Goal: Navigation & Orientation: Find specific page/section

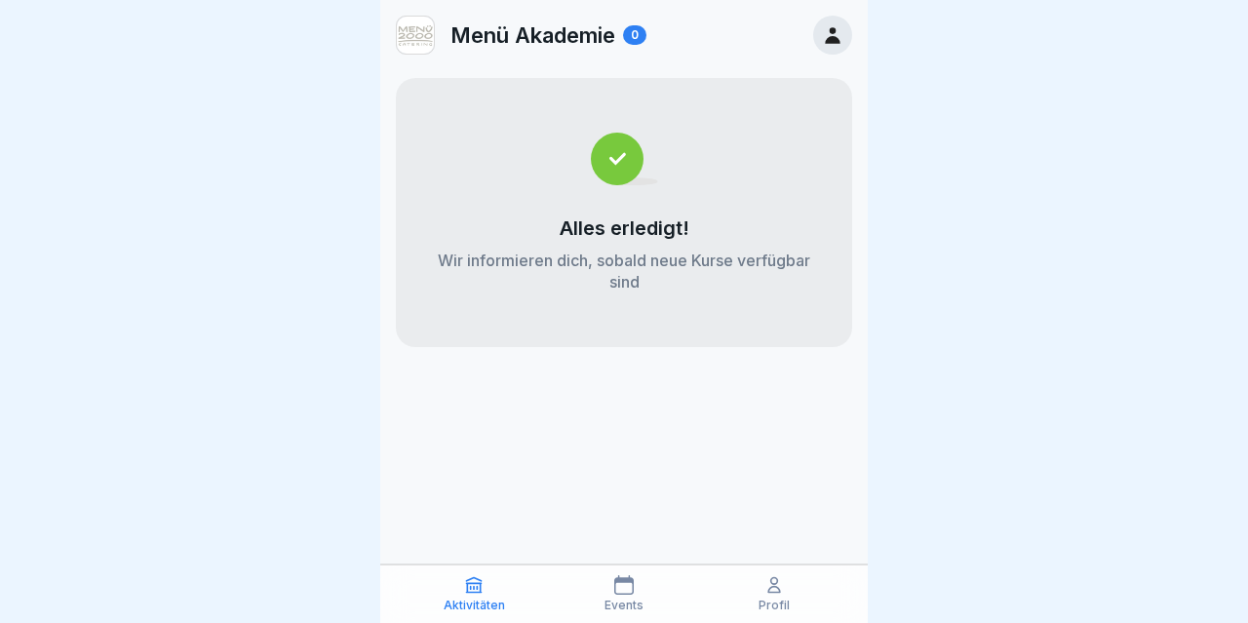
click at [780, 592] on icon at bounding box center [774, 585] width 12 height 15
click at [603, 179] on img at bounding box center [624, 159] width 67 height 53
click at [629, 605] on p "Events" at bounding box center [624, 606] width 39 height 14
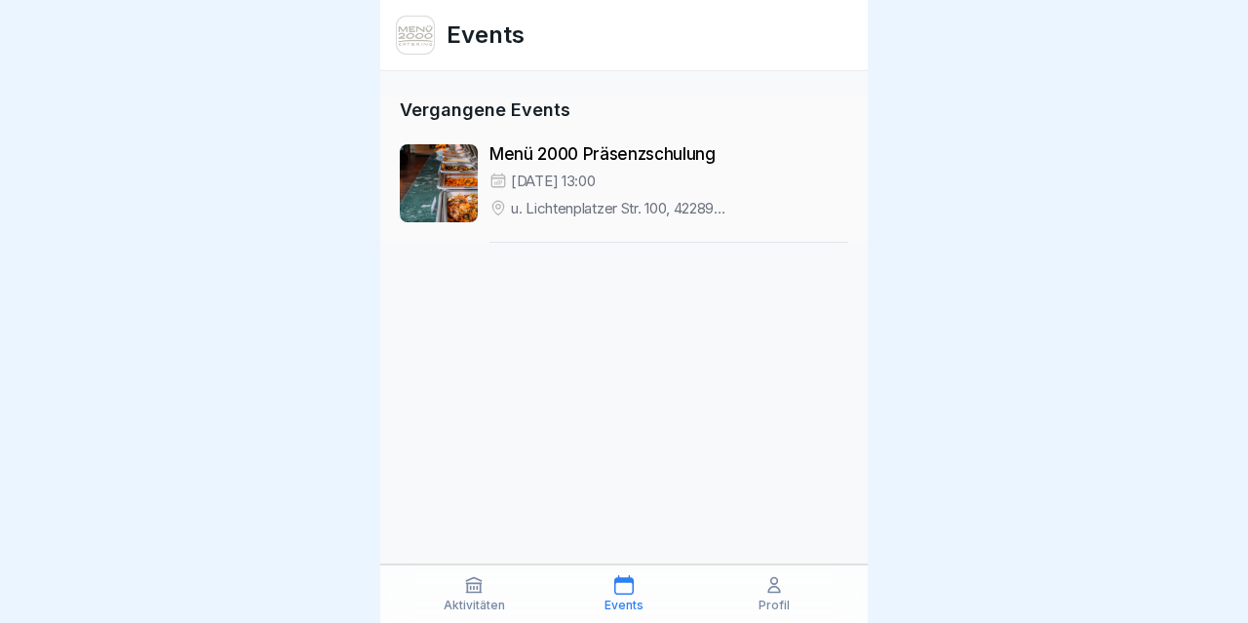
click at [788, 596] on div "Profil" at bounding box center [774, 593] width 140 height 37
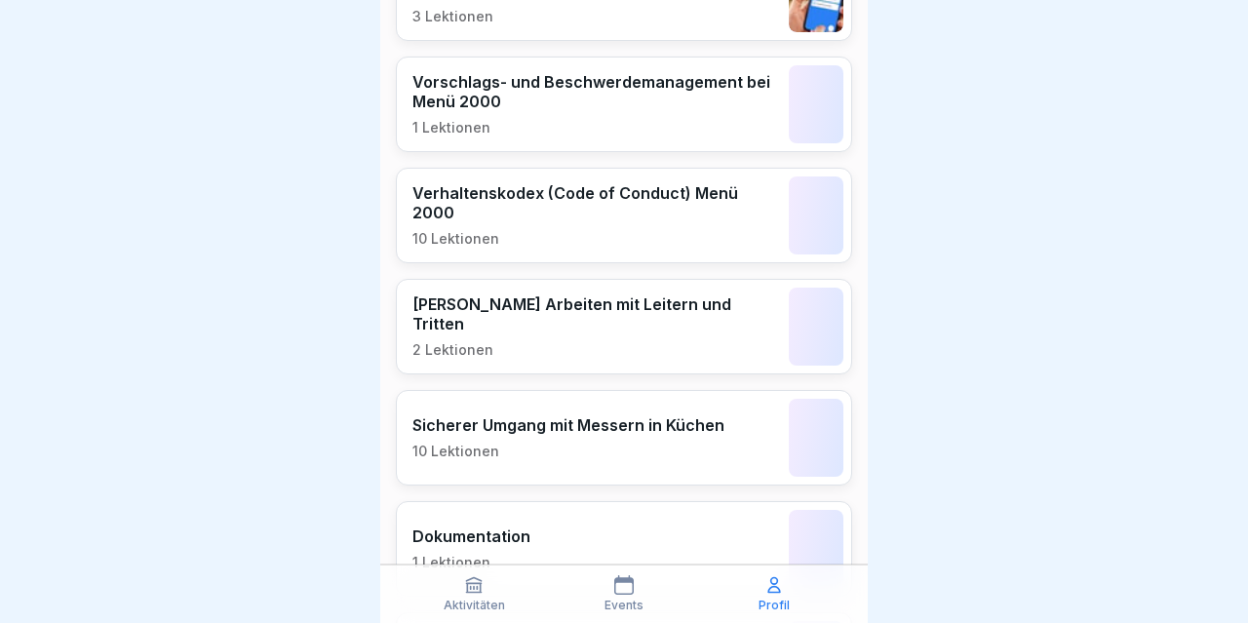
scroll to position [1133, 0]
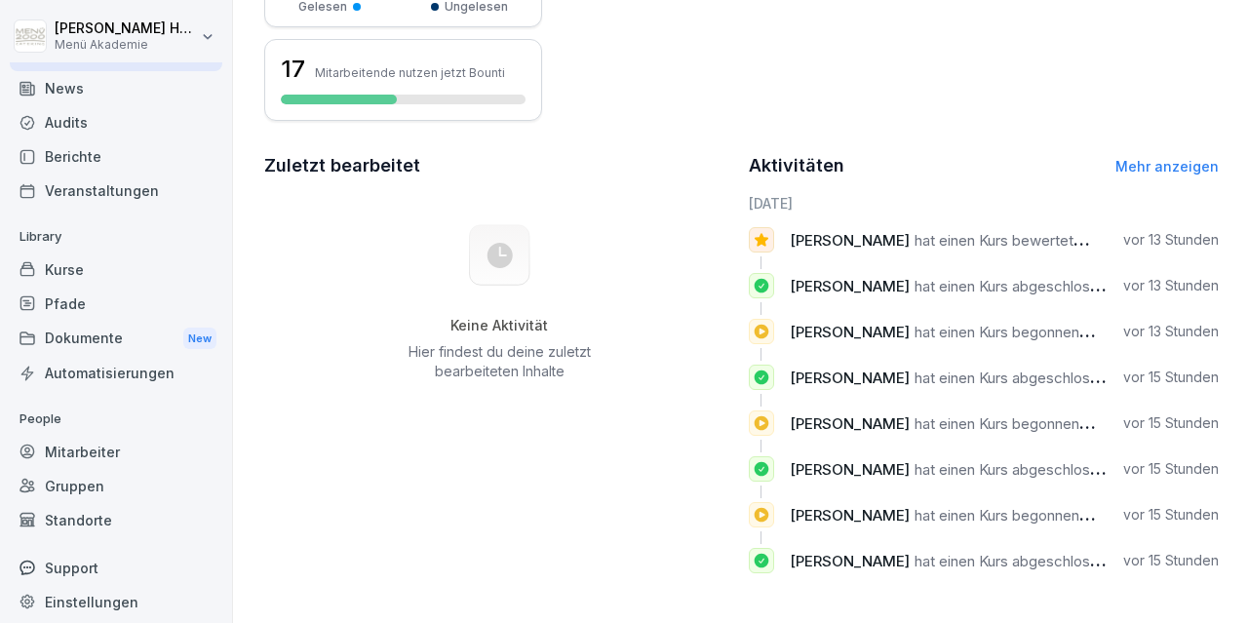
scroll to position [36, 0]
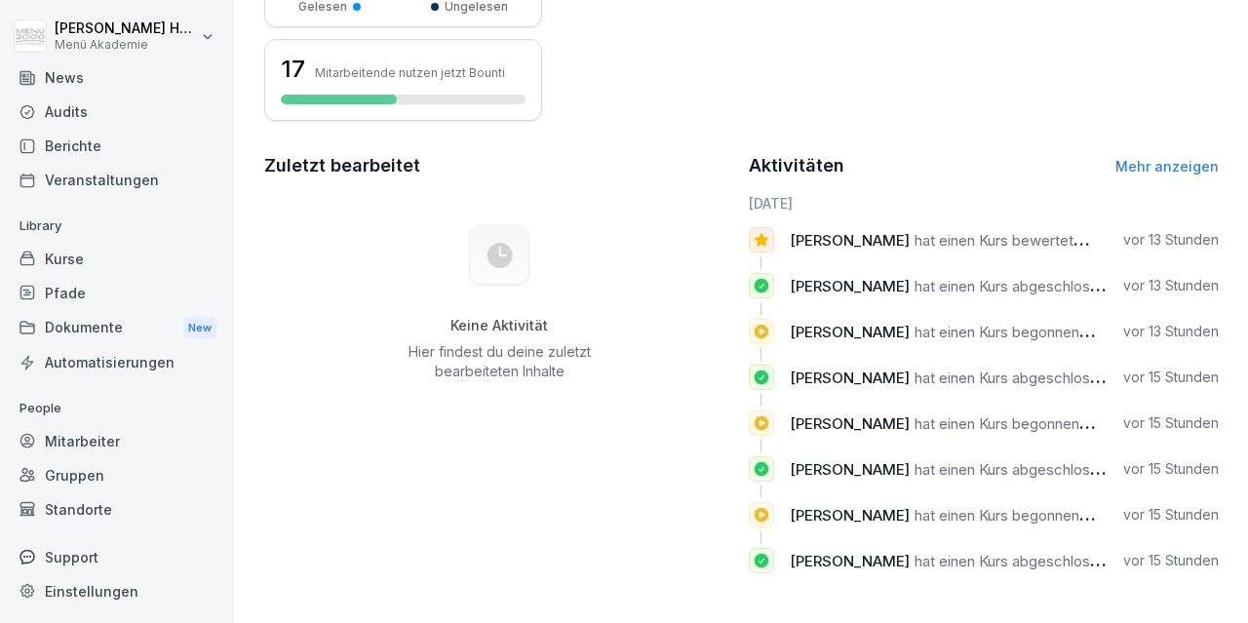
click at [73, 473] on div "Gruppen" at bounding box center [116, 475] width 213 height 34
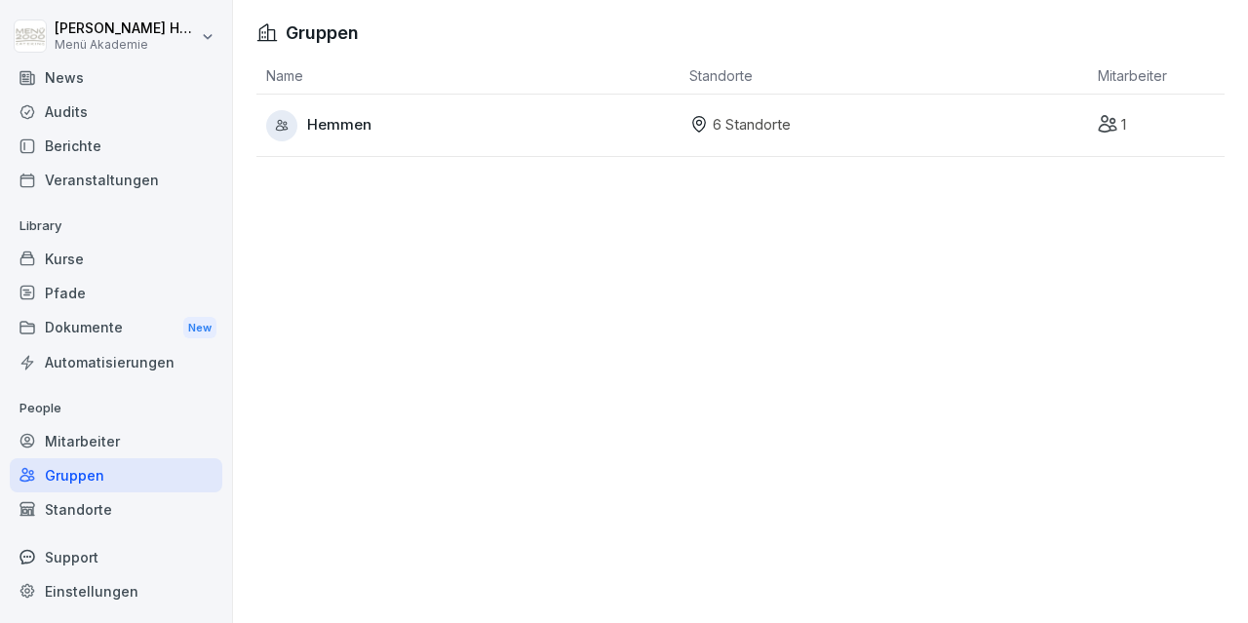
click at [361, 127] on span "Hemmen" at bounding box center [339, 125] width 64 height 22
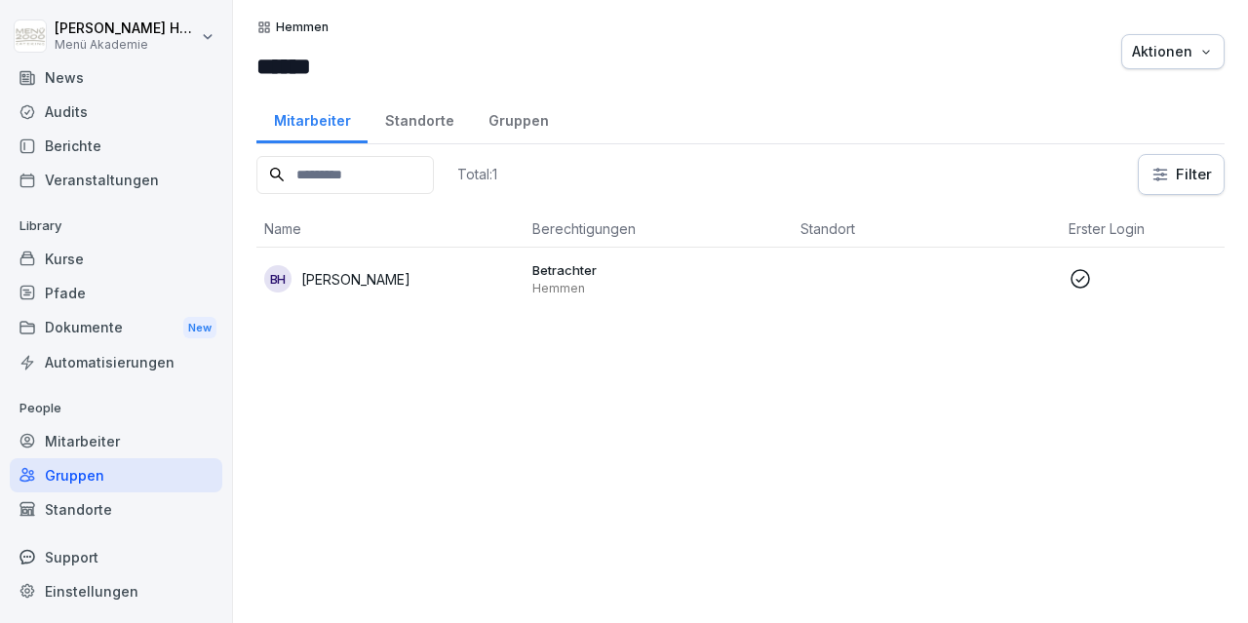
click at [410, 120] on div "Standorte" at bounding box center [419, 119] width 103 height 50
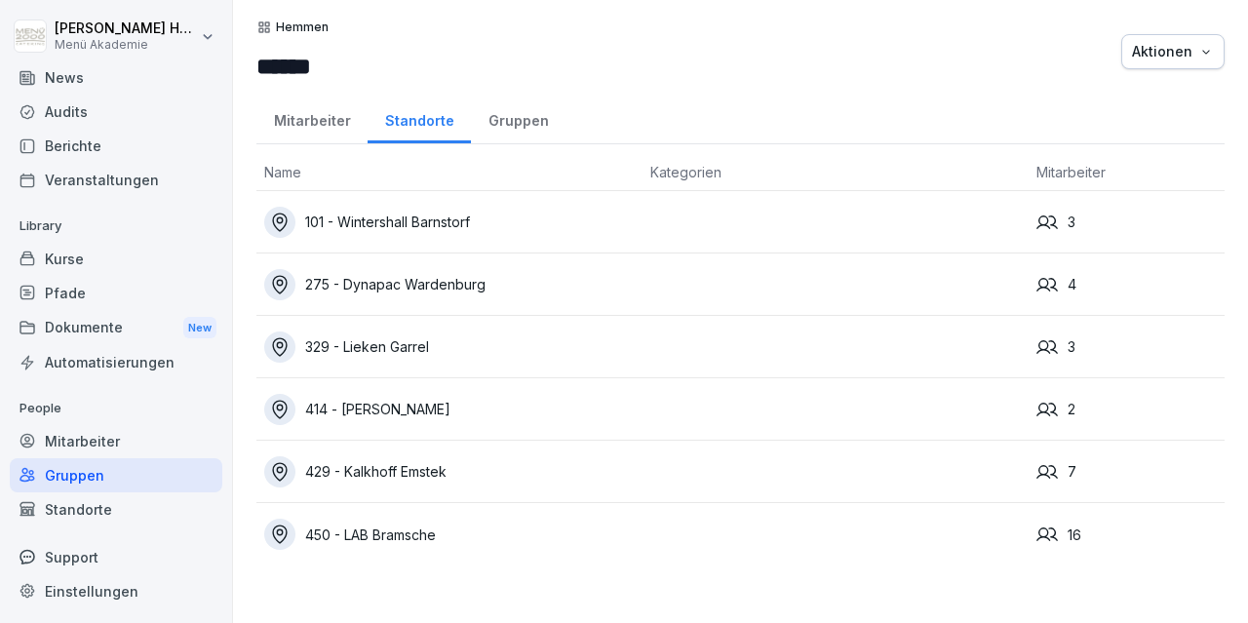
click at [438, 220] on div "101 - Wintershall Barnstorf" at bounding box center [449, 222] width 371 height 31
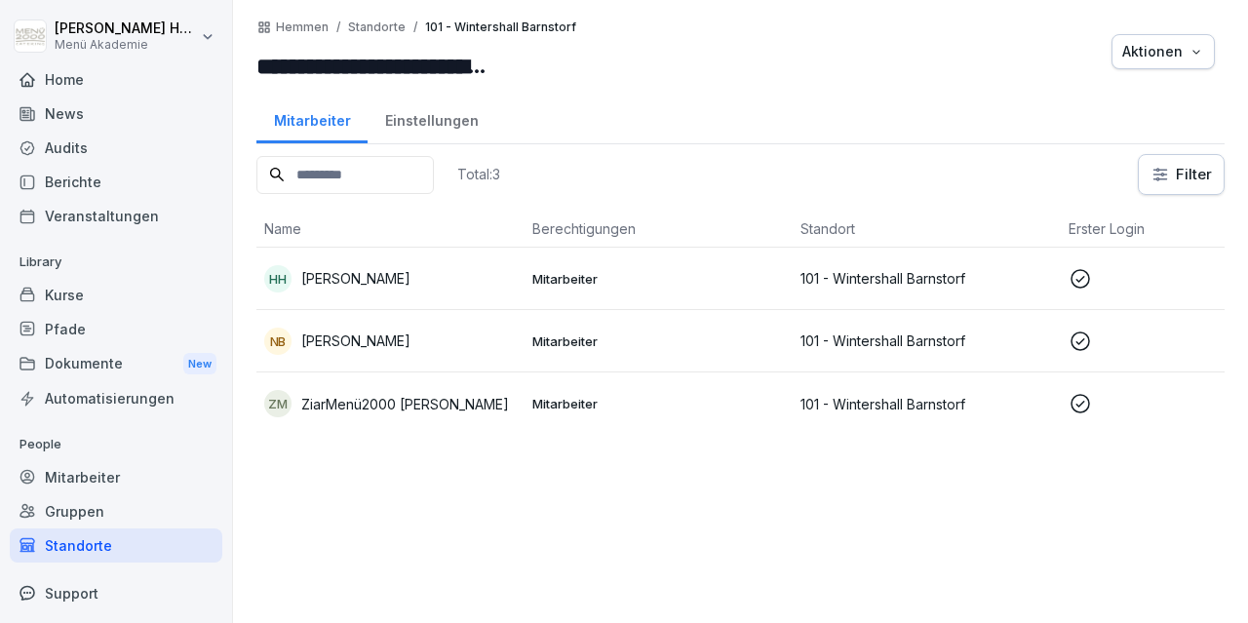
click at [371, 278] on p "[PERSON_NAME]" at bounding box center [355, 278] width 109 height 20
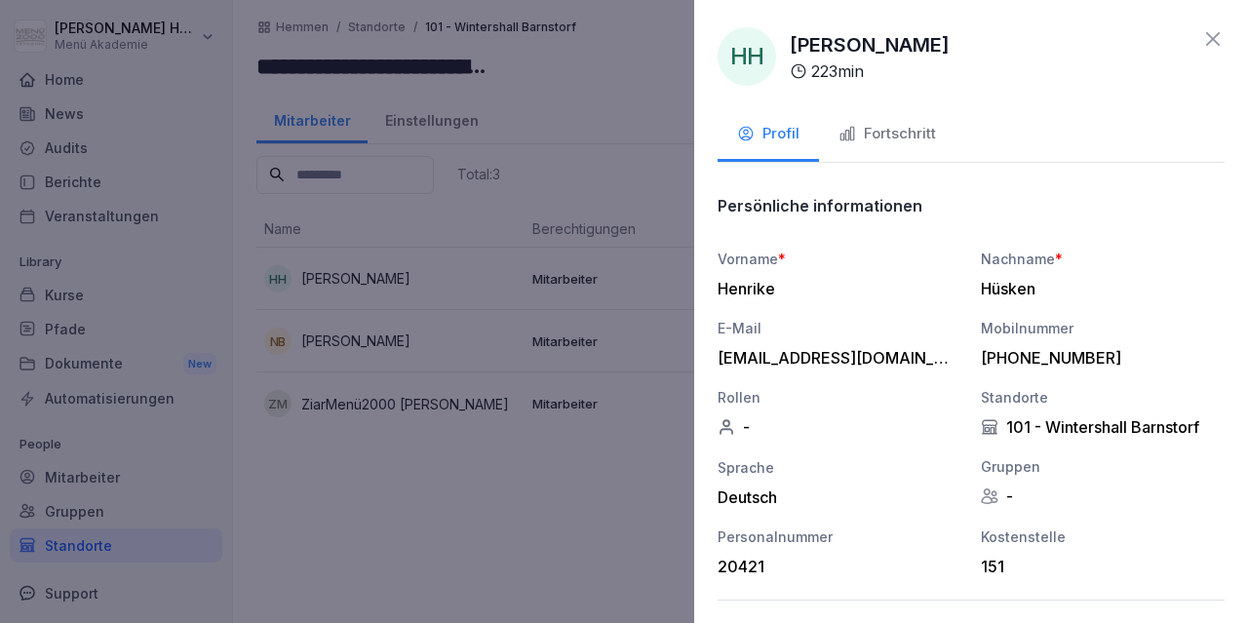
click at [905, 133] on div "Fortschritt" at bounding box center [888, 134] width 98 height 22
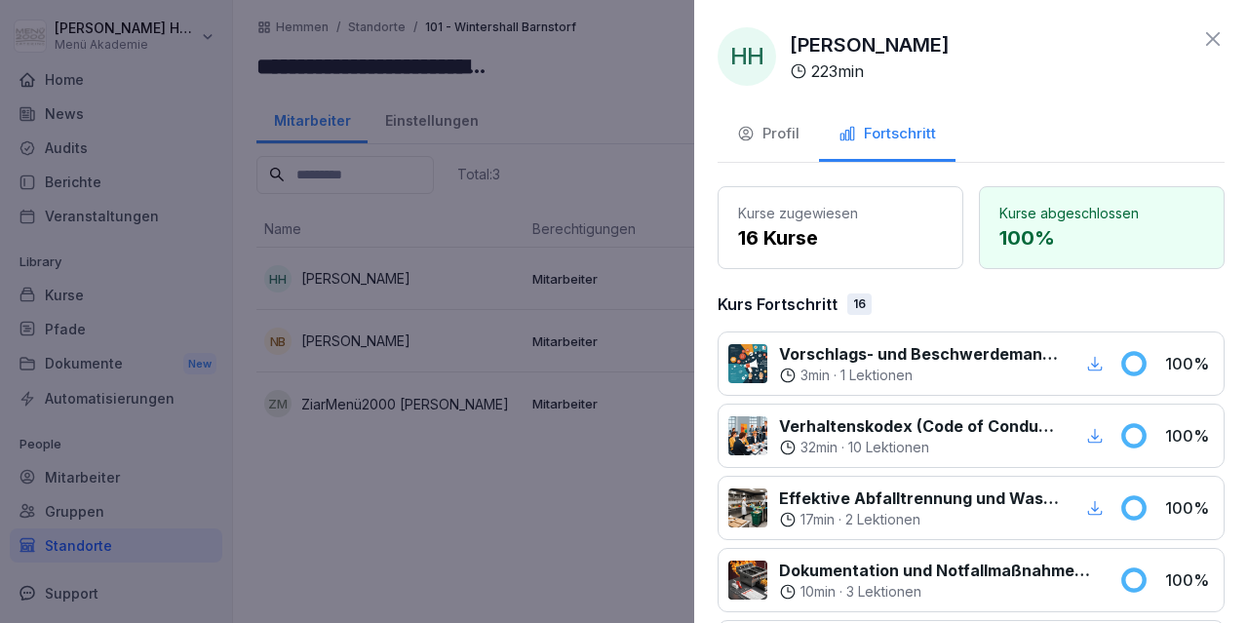
click at [1217, 41] on icon at bounding box center [1212, 38] width 23 height 23
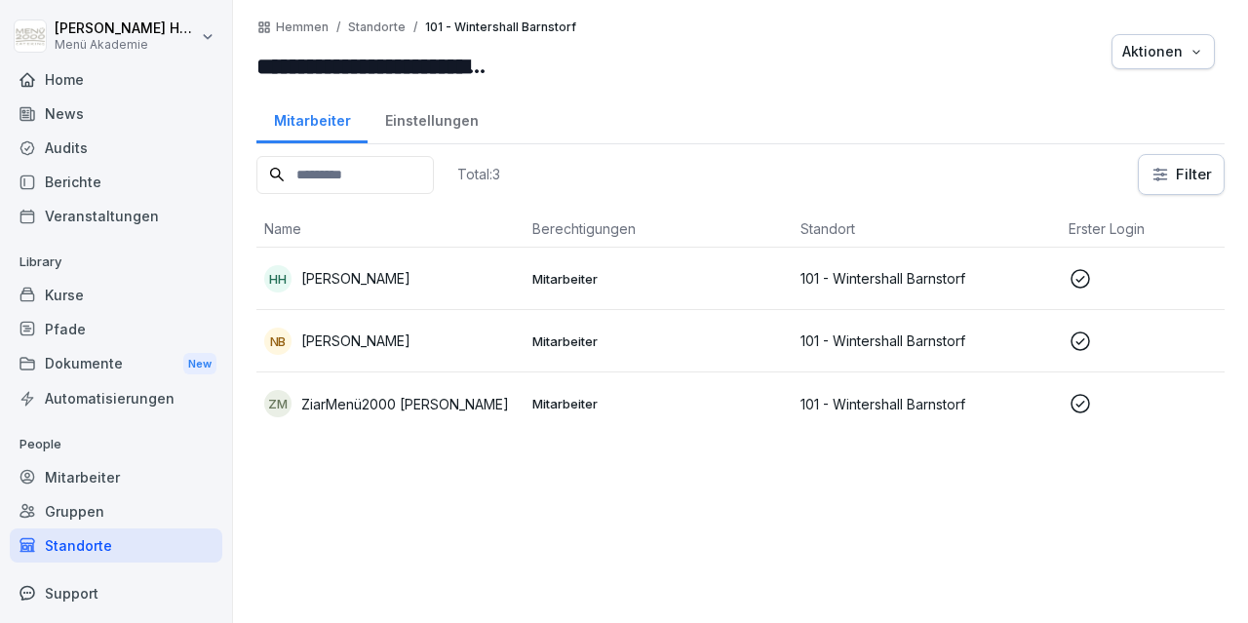
click at [377, 331] on p "Nicole Beuke" at bounding box center [355, 341] width 109 height 20
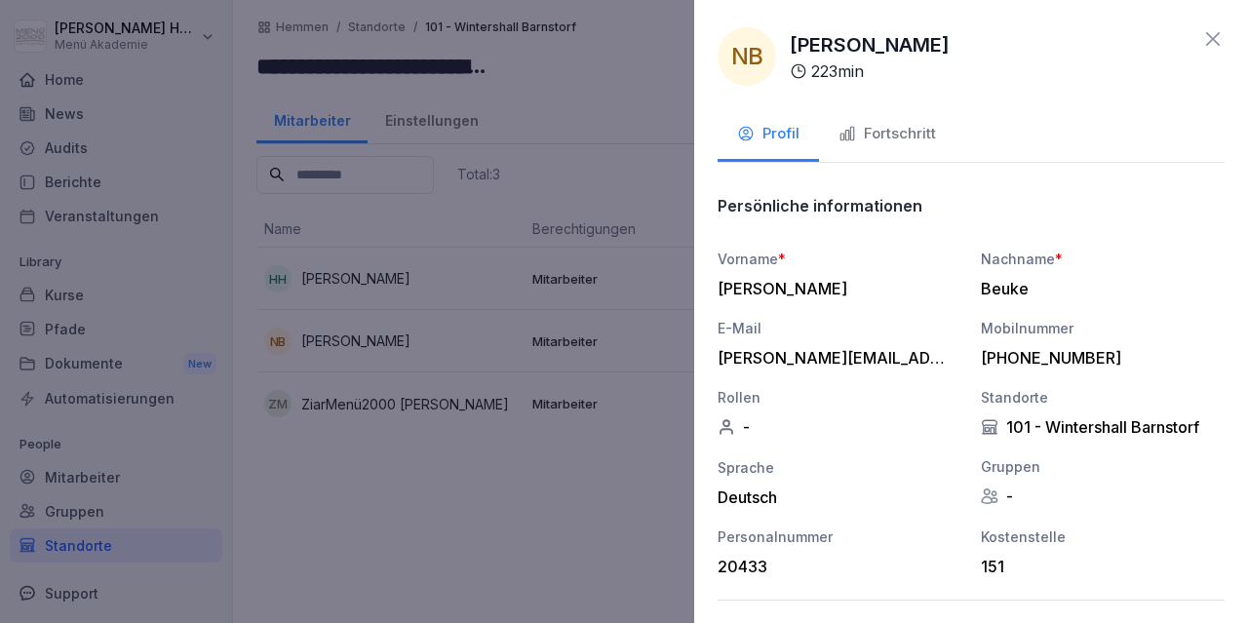
click at [913, 126] on div "Fortschritt" at bounding box center [888, 134] width 98 height 22
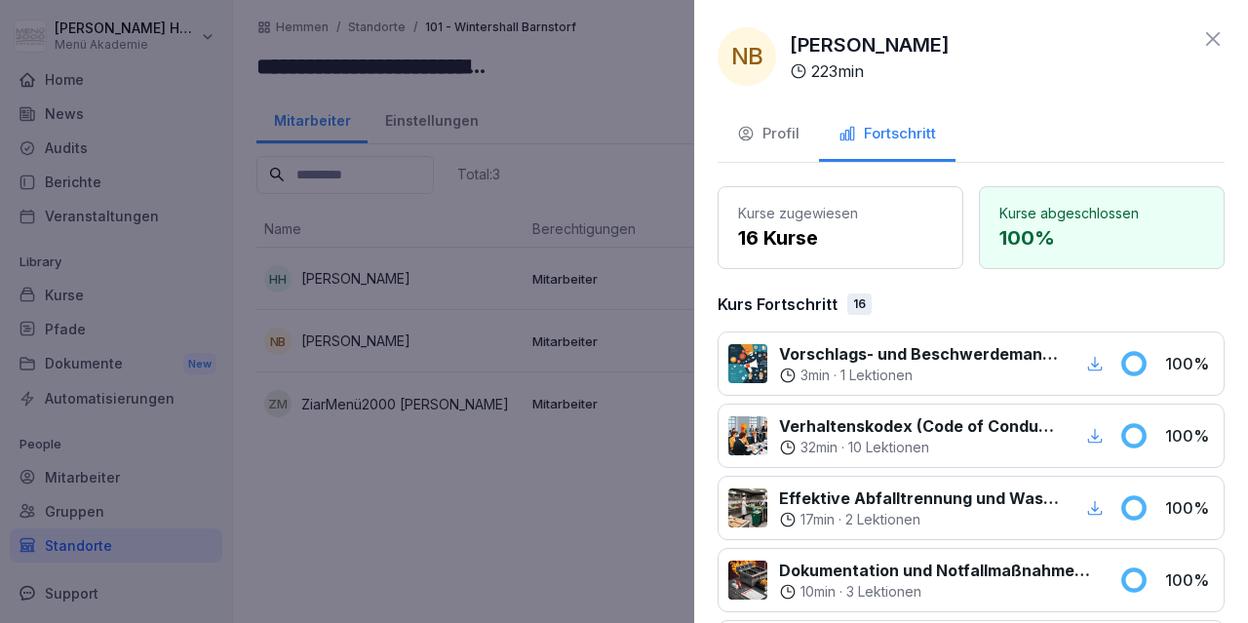
click at [1214, 36] on icon at bounding box center [1212, 38] width 23 height 23
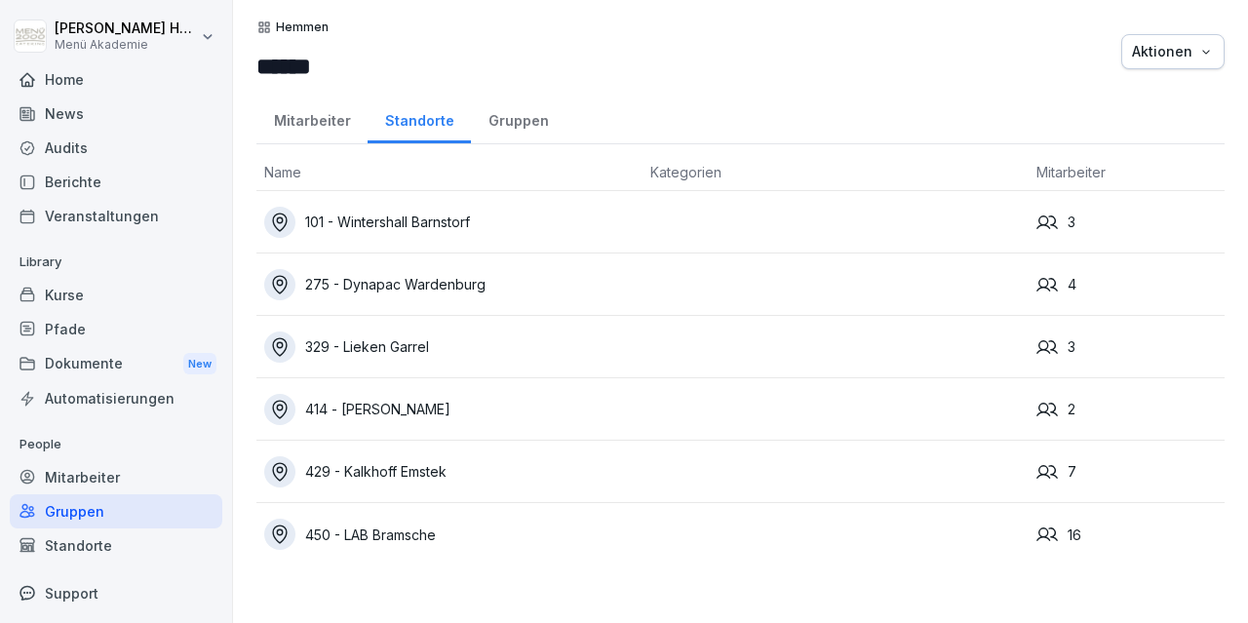
scroll to position [36, 0]
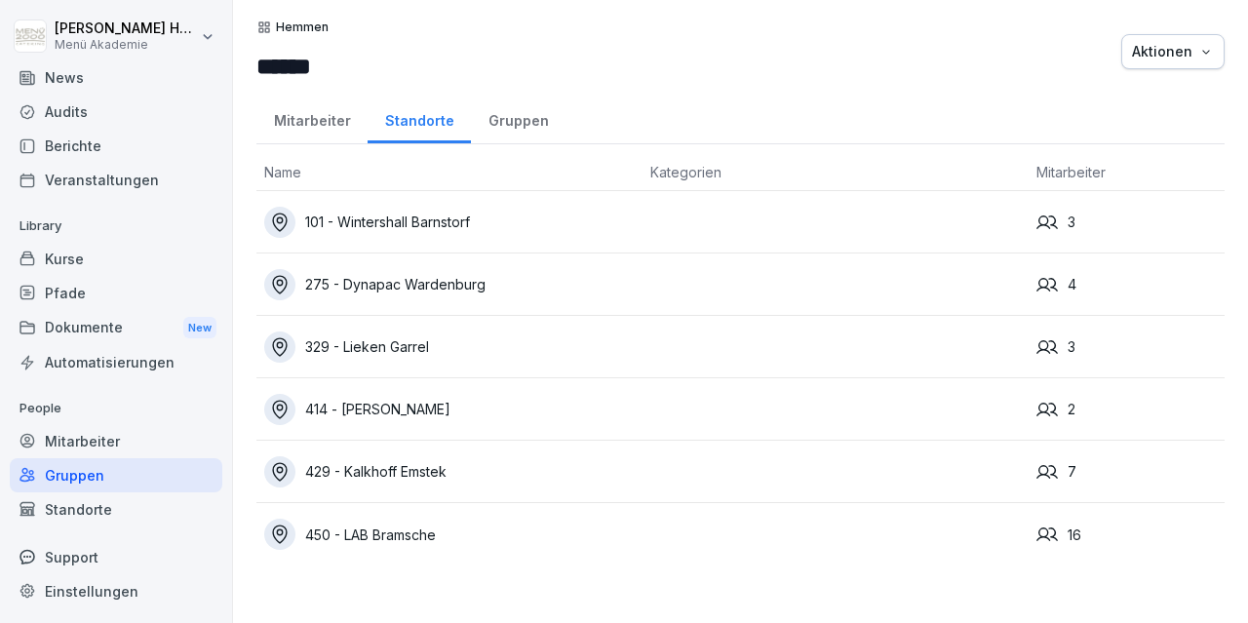
click at [422, 290] on div "275 - Dynapac Wardenburg" at bounding box center [449, 284] width 371 height 31
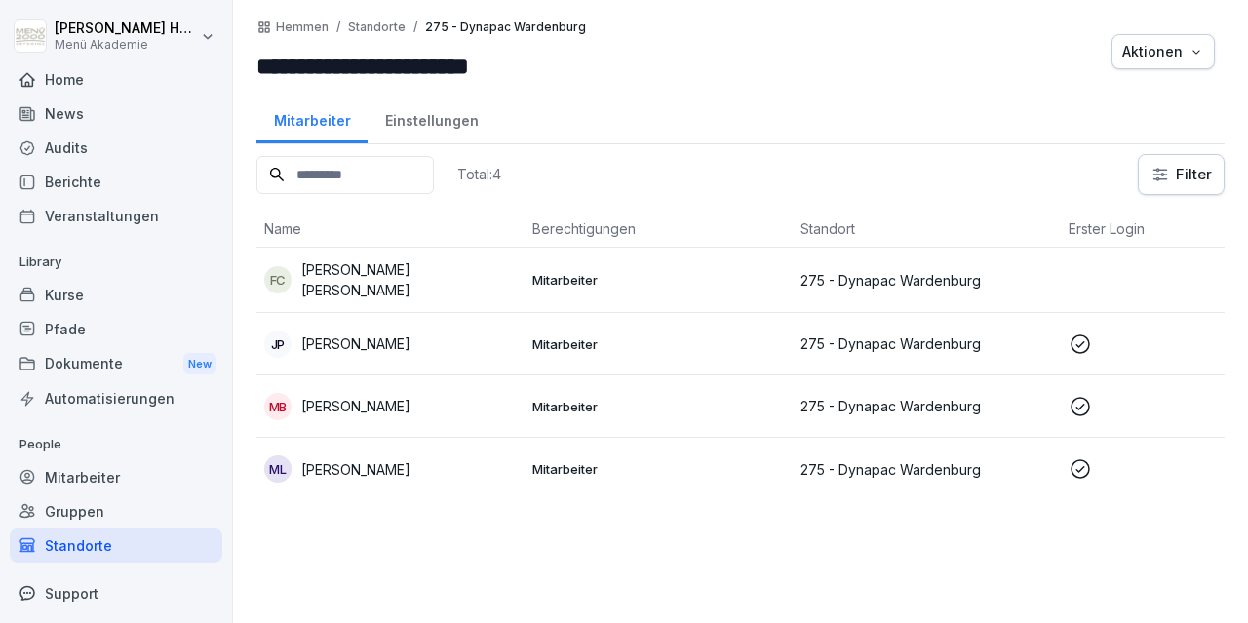
click at [388, 338] on p "Justyna Pajakowska" at bounding box center [355, 343] width 109 height 20
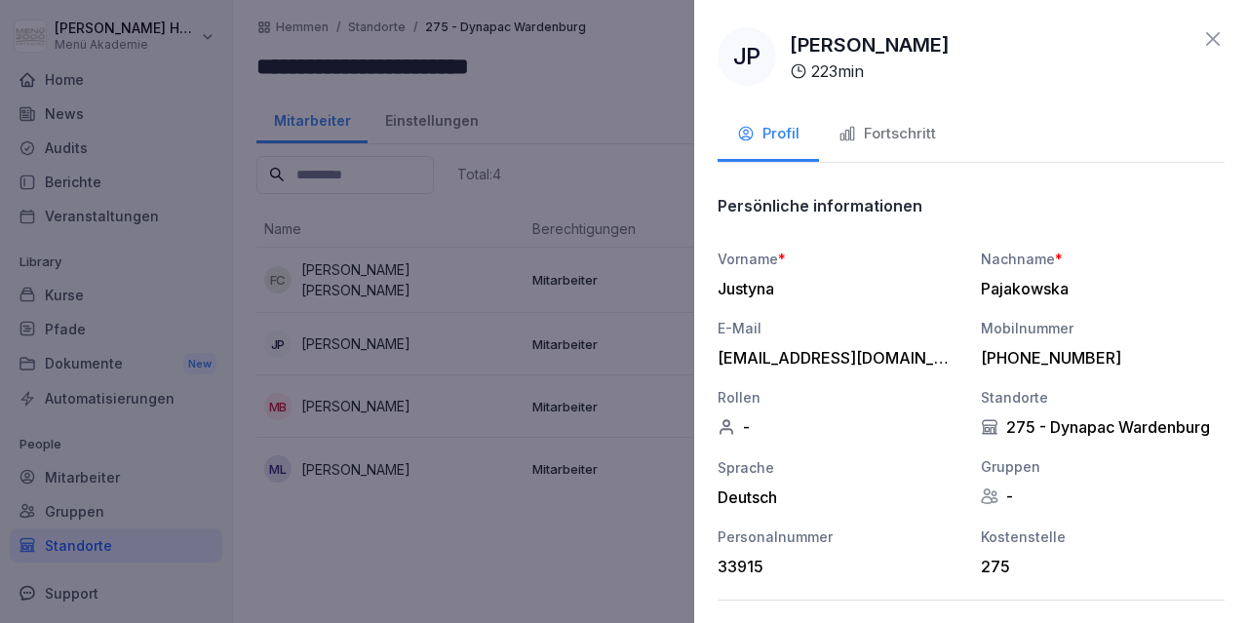
click at [385, 409] on div at bounding box center [624, 311] width 1248 height 623
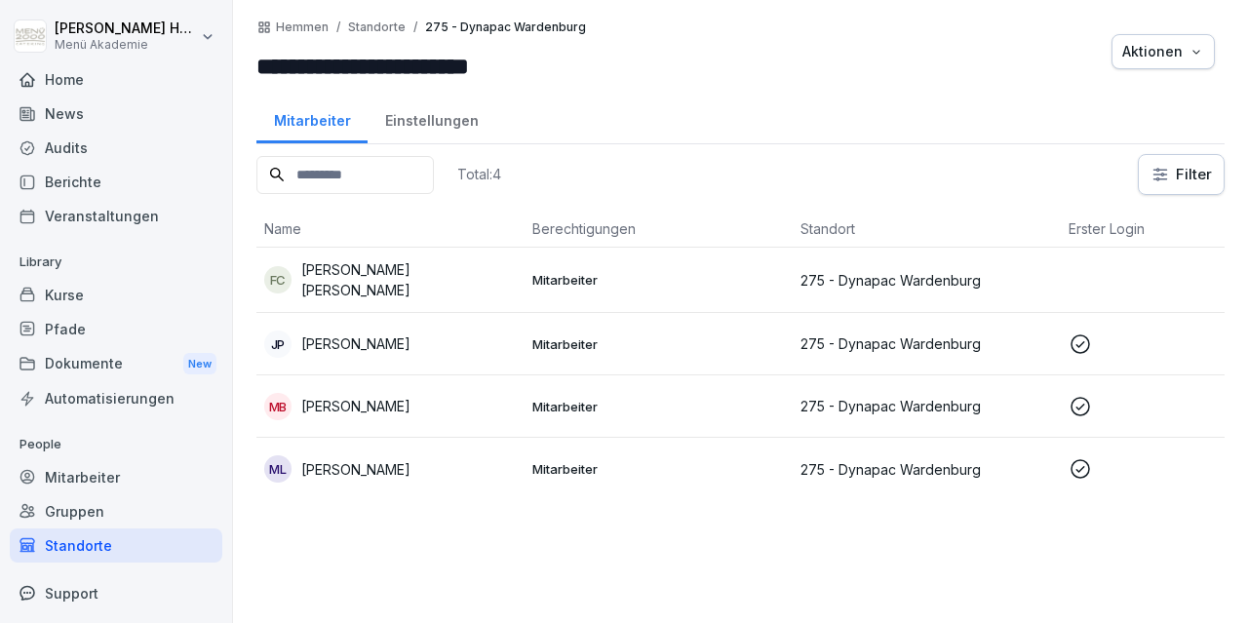
click at [385, 409] on p "Marianne Bekmann" at bounding box center [355, 406] width 109 height 20
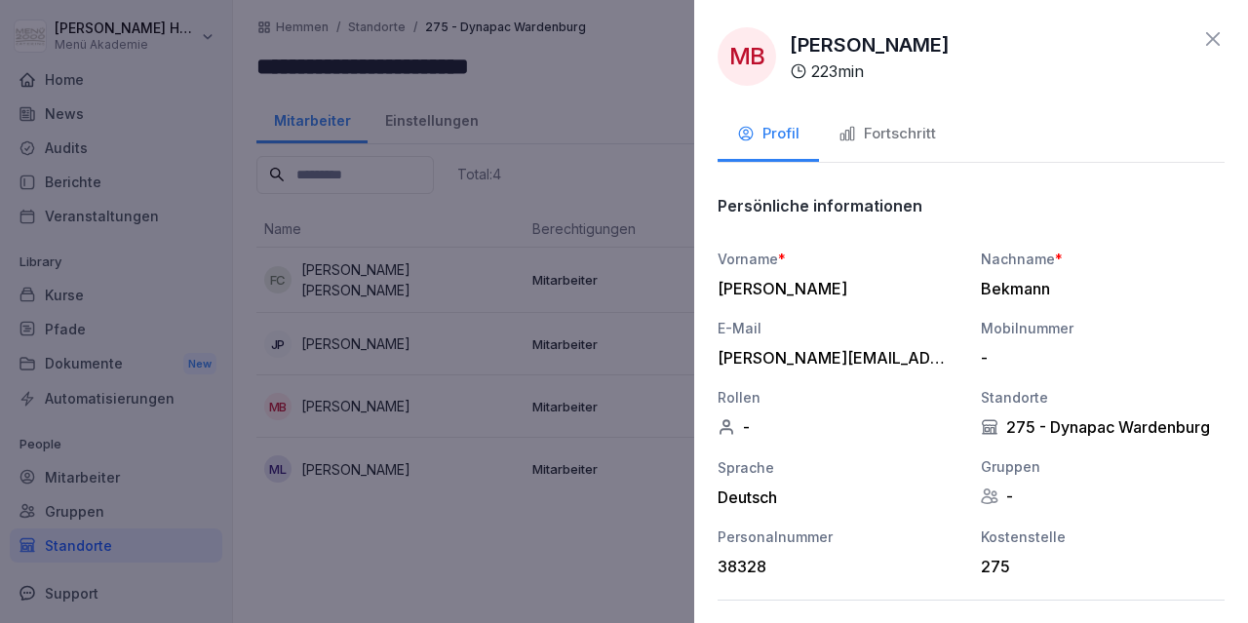
click at [364, 465] on div at bounding box center [624, 311] width 1248 height 623
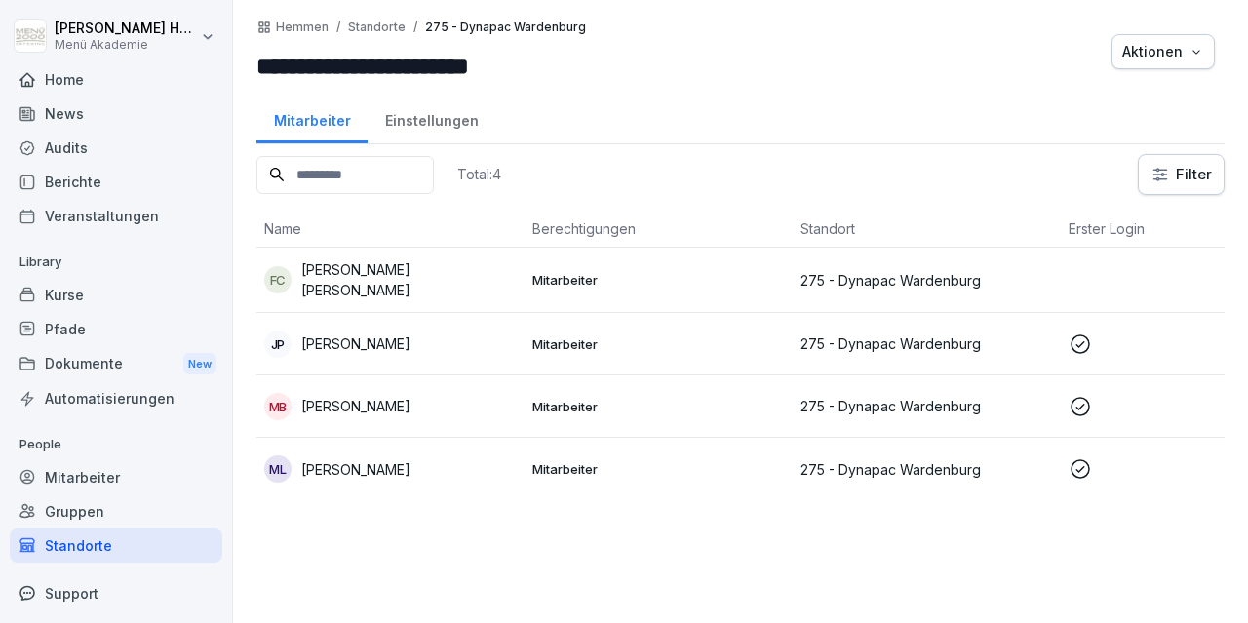
click at [342, 474] on p "Meike Luers" at bounding box center [355, 469] width 109 height 20
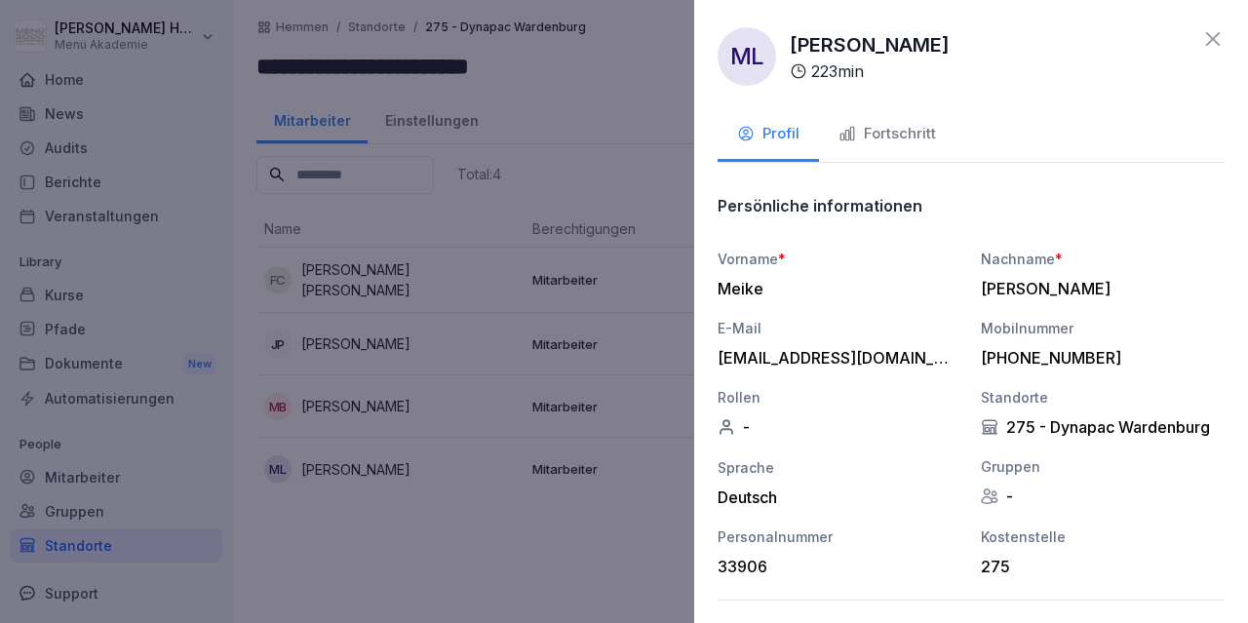
click at [1212, 38] on icon at bounding box center [1213, 39] width 14 height 14
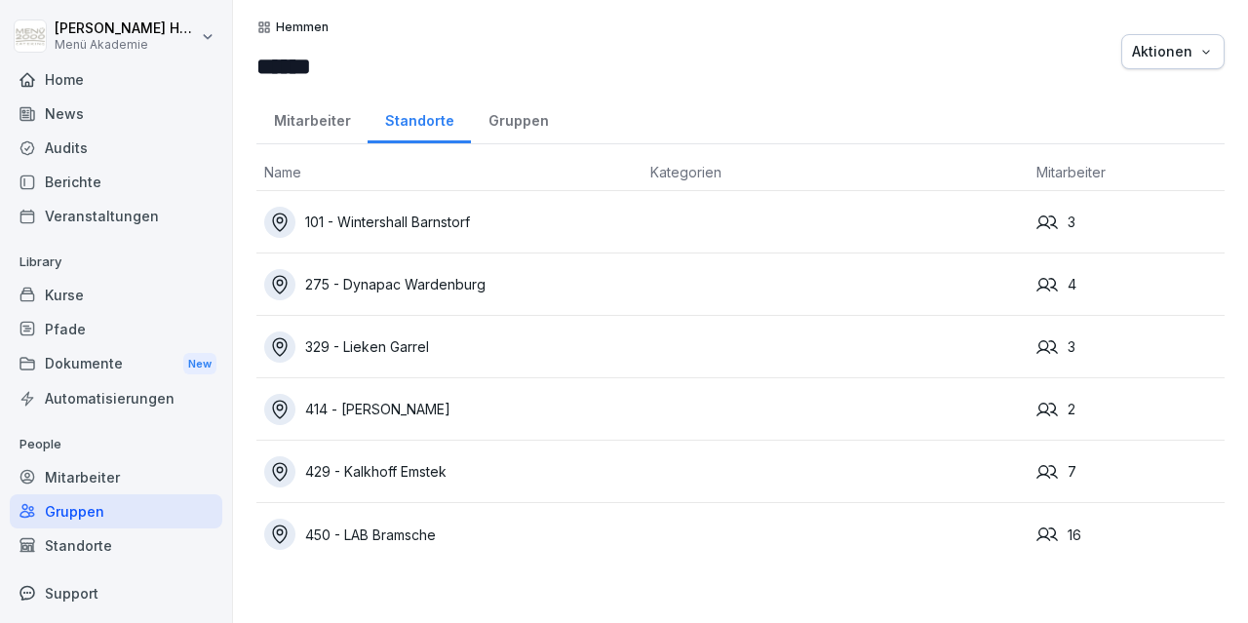
scroll to position [36, 0]
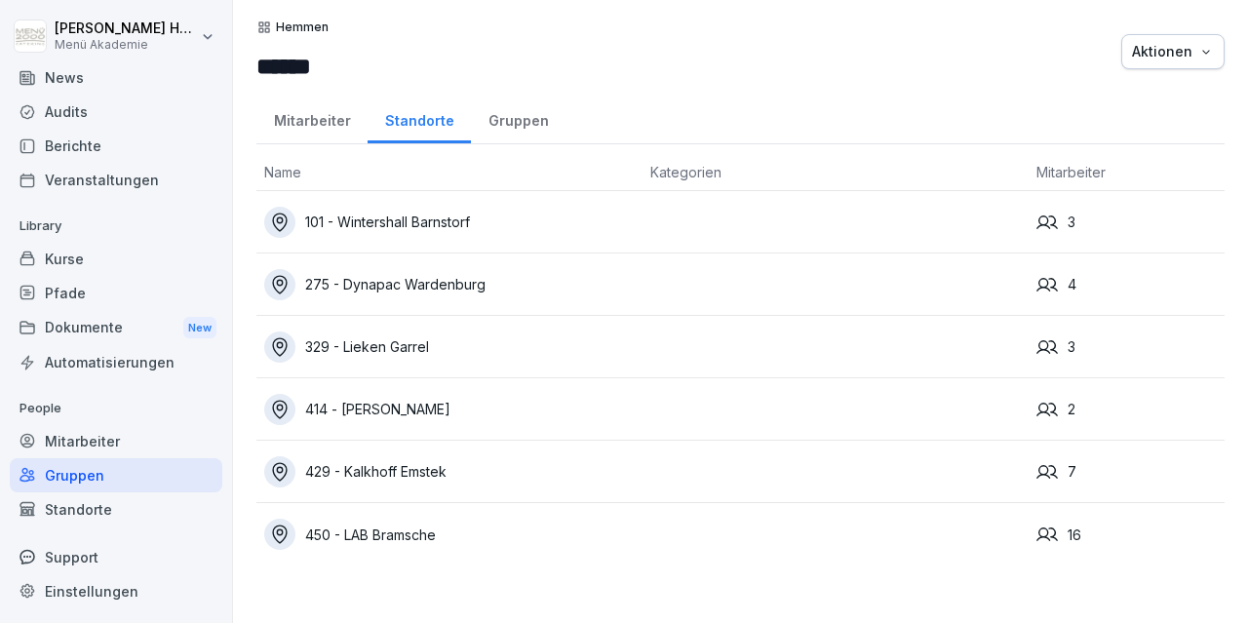
click at [397, 350] on div "329 - Lieken Garrel" at bounding box center [449, 347] width 371 height 31
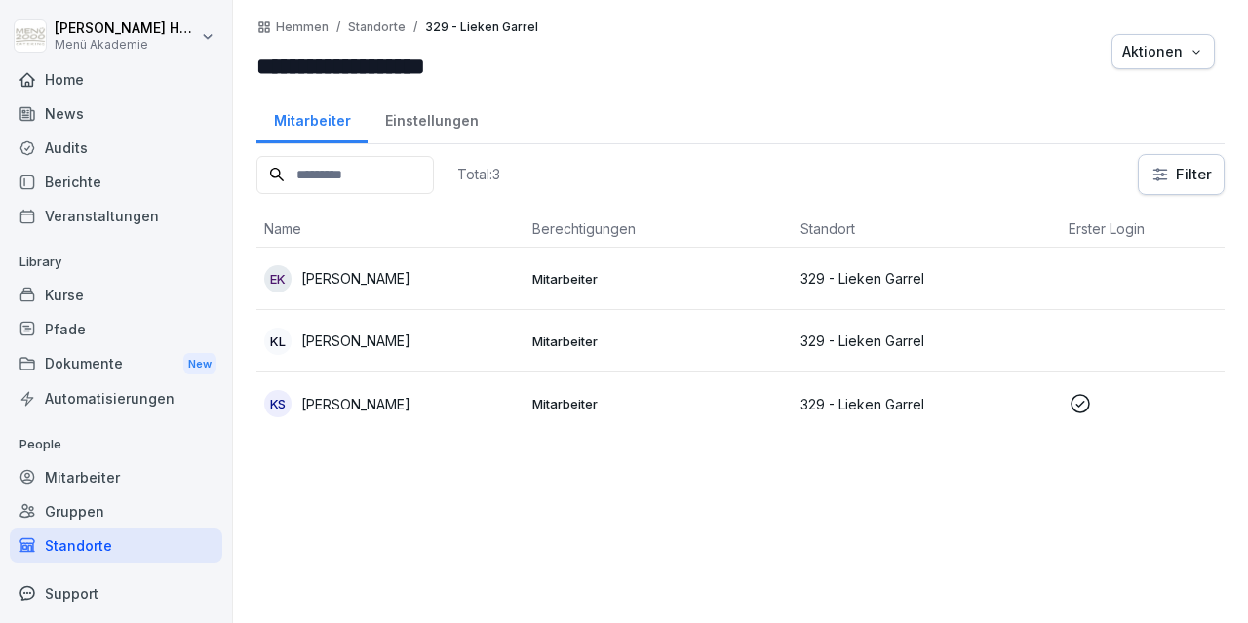
click at [342, 282] on p "Elfi Kulgemeyer" at bounding box center [355, 278] width 109 height 20
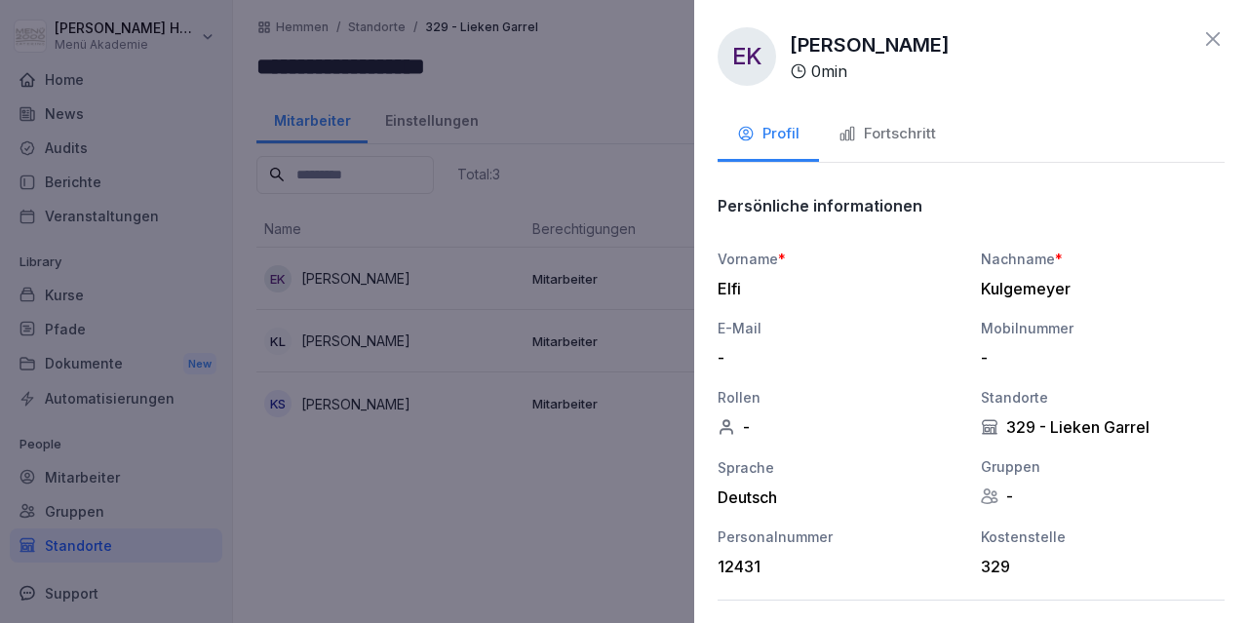
drag, startPoint x: 946, startPoint y: 45, endPoint x: 790, endPoint y: 41, distance: 156.0
click at [790, 41] on div "EK Elfi Kulgemeyer 0 min" at bounding box center [971, 56] width 507 height 59
copy p "Elfi Kulgemeyer"
click at [1222, 33] on icon at bounding box center [1212, 38] width 23 height 23
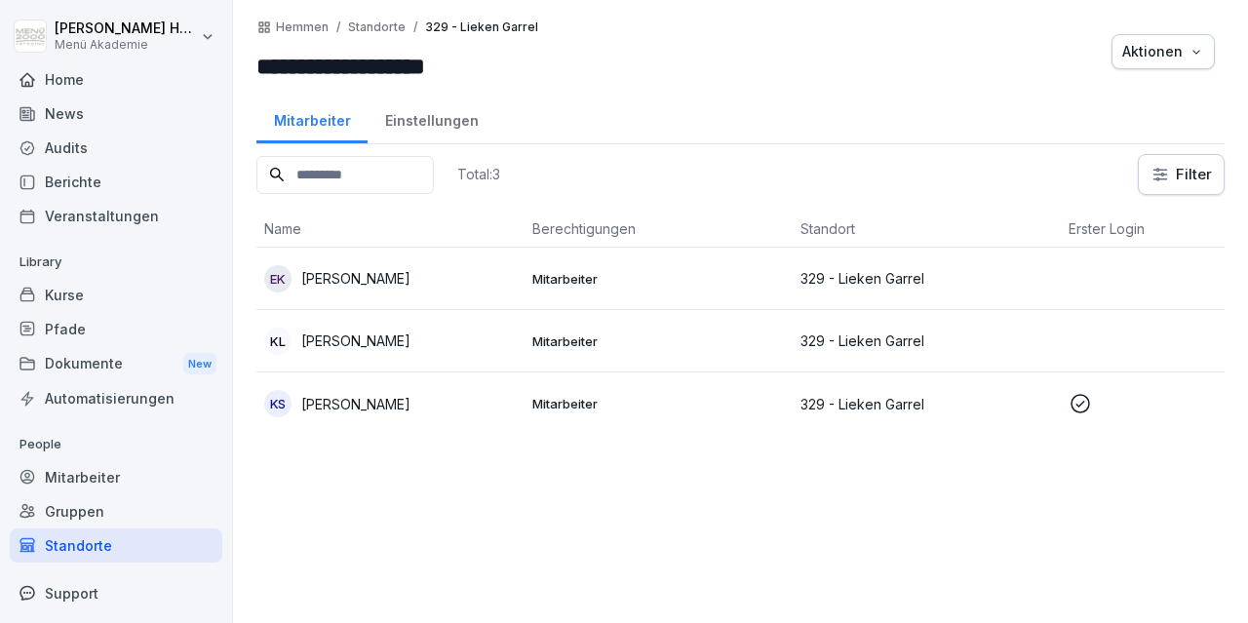
click at [370, 343] on p "Karina Lengutin" at bounding box center [355, 341] width 109 height 20
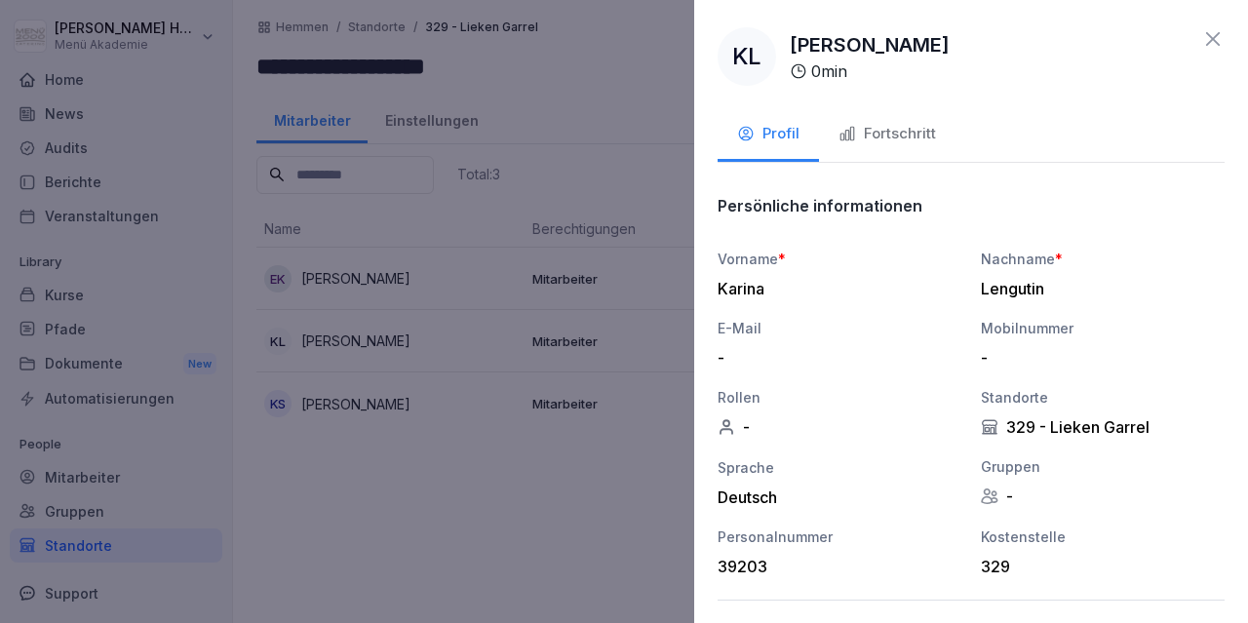
drag, startPoint x: 949, startPoint y: 43, endPoint x: 804, endPoint y: 50, distance: 144.5
click at [799, 54] on div "KL Karina Lengutin 0 min" at bounding box center [971, 56] width 507 height 59
click at [794, 50] on p "Karina Lengutin" at bounding box center [870, 44] width 160 height 29
drag, startPoint x: 787, startPoint y: 44, endPoint x: 940, endPoint y: 42, distance: 153.1
click at [940, 42] on div "KL Karina Lengutin 0 min" at bounding box center [971, 56] width 507 height 59
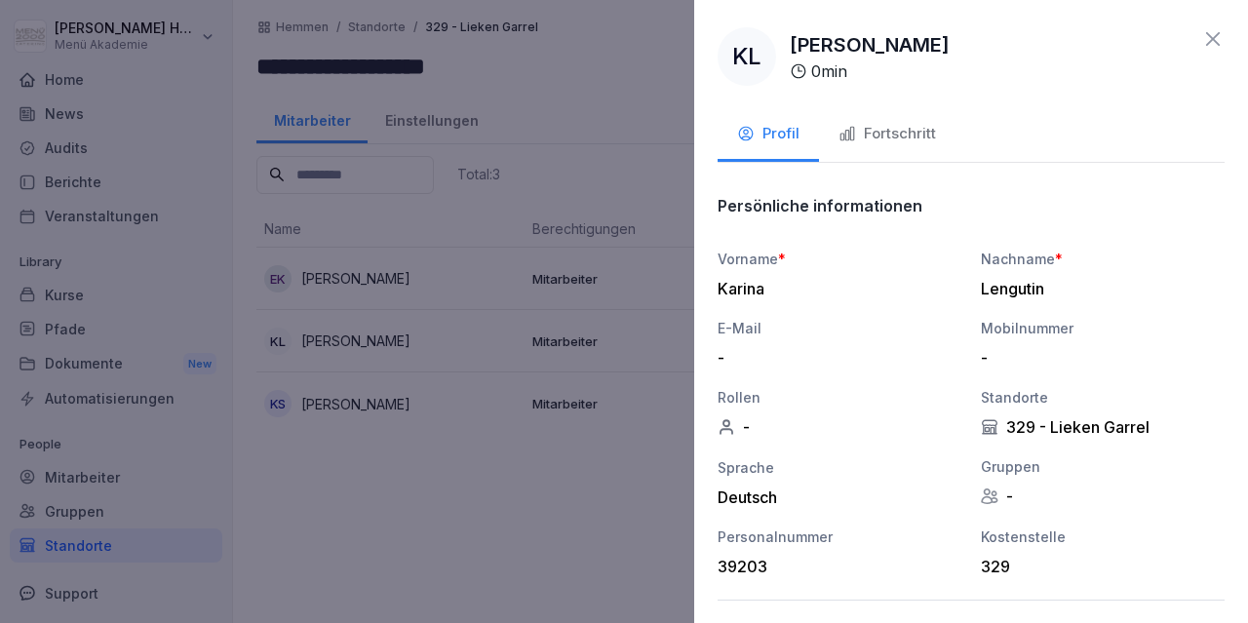
copy p "Karina Lengutin"
click at [1215, 32] on icon at bounding box center [1212, 38] width 23 height 23
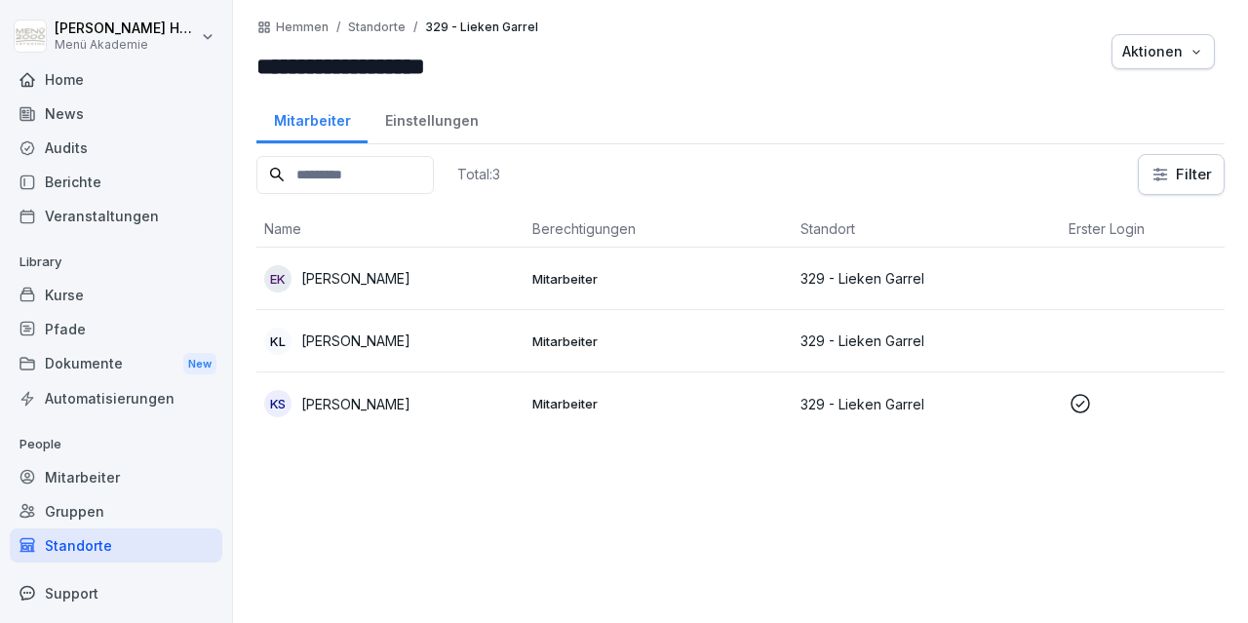
click at [370, 404] on p "Kathrin Schmidt" at bounding box center [355, 404] width 109 height 20
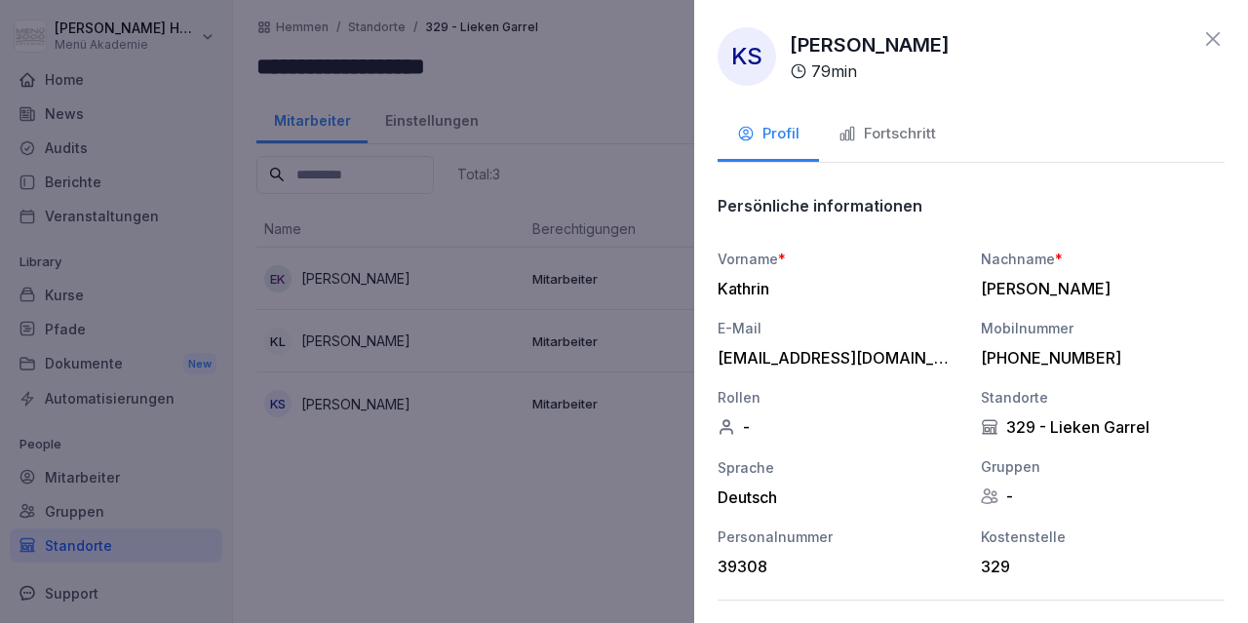
click at [878, 134] on div "Fortschritt" at bounding box center [888, 134] width 98 height 22
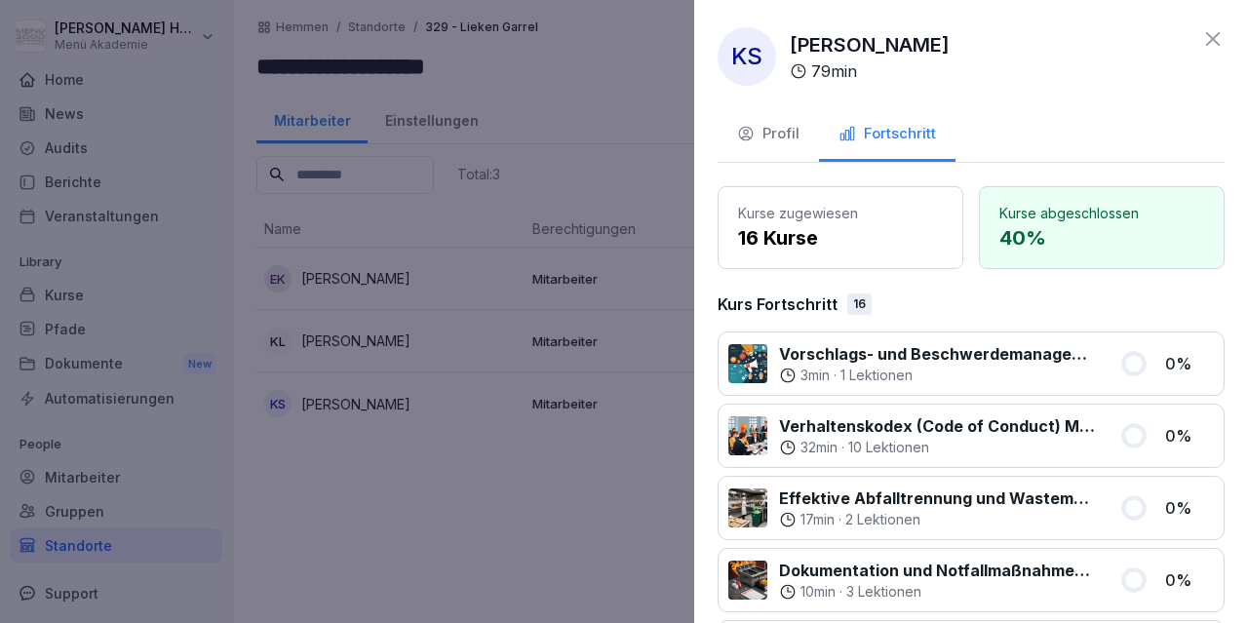
click at [1217, 20] on div "KS Kathrin Schmidt 79 min Profil Fortschritt Kurse zugewiesen 16 Kurse Kurse ab…" at bounding box center [971, 311] width 554 height 623
click at [1220, 40] on icon at bounding box center [1212, 38] width 23 height 23
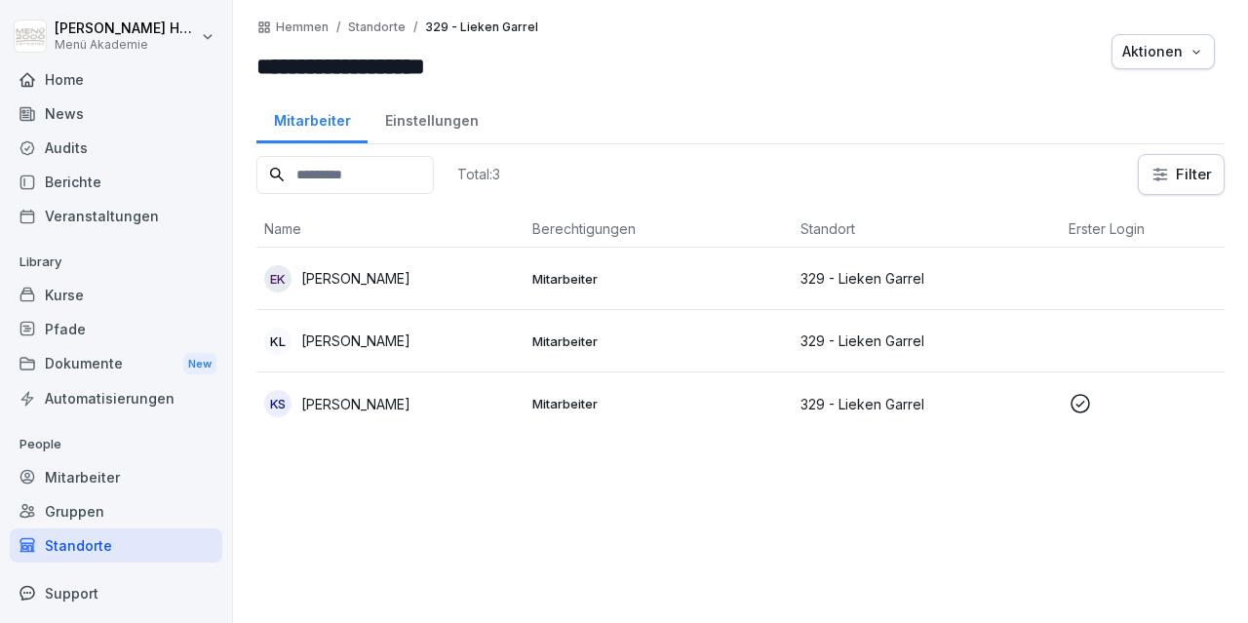
click at [82, 508] on div "Gruppen" at bounding box center [116, 511] width 213 height 34
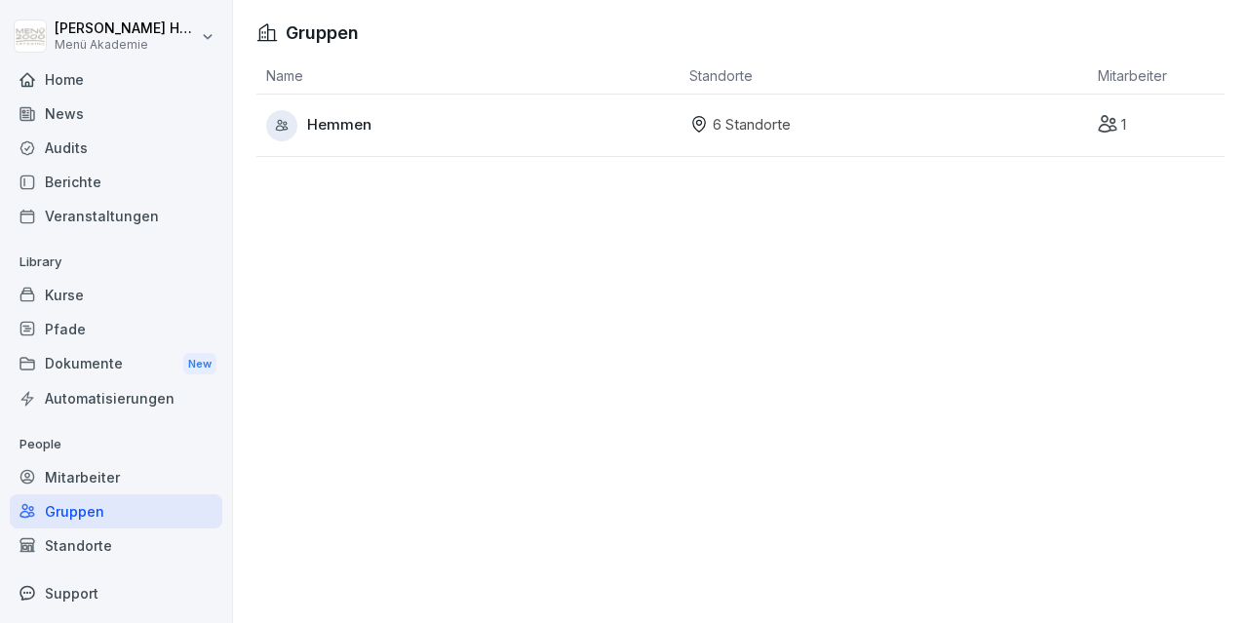
click at [725, 133] on p "6 Standorte" at bounding box center [752, 125] width 78 height 22
click at [412, 121] on div "Hemmen" at bounding box center [472, 125] width 413 height 31
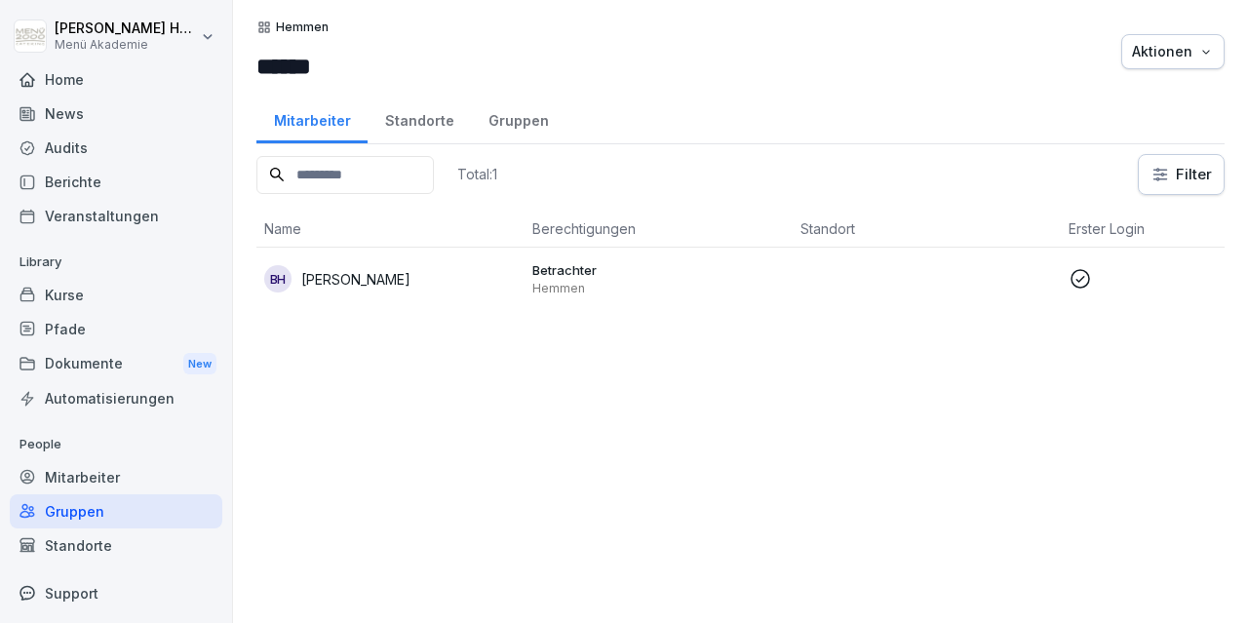
click at [414, 121] on div "Standorte" at bounding box center [419, 119] width 103 height 50
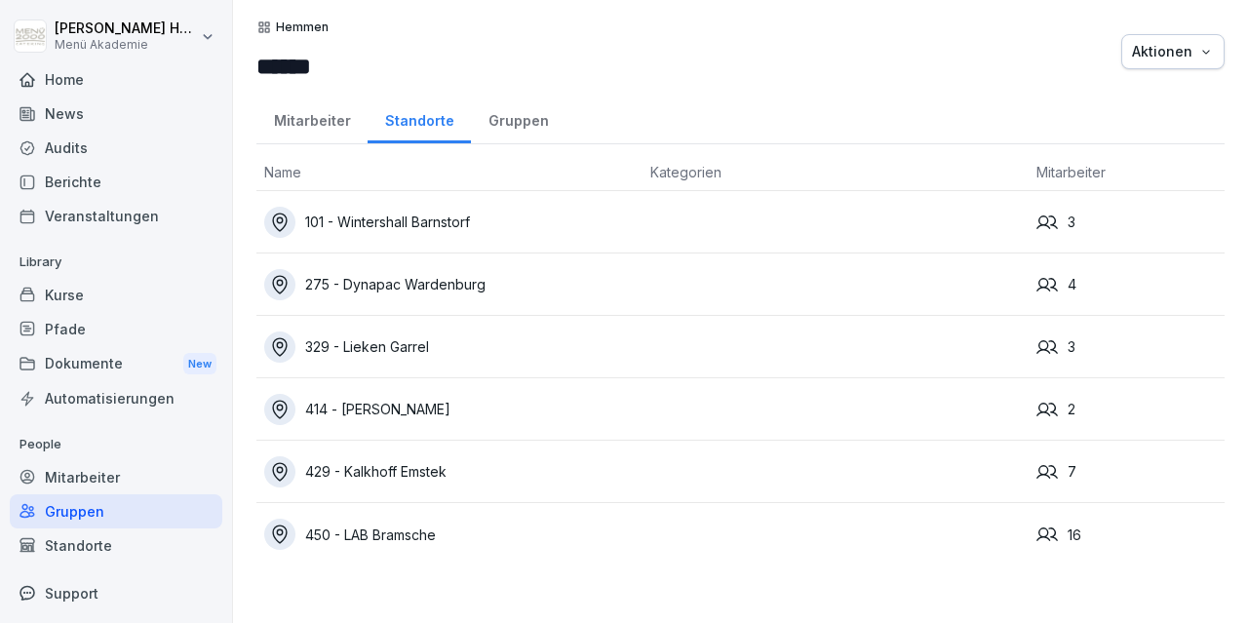
click at [397, 402] on div "414 - [PERSON_NAME]" at bounding box center [449, 409] width 371 height 31
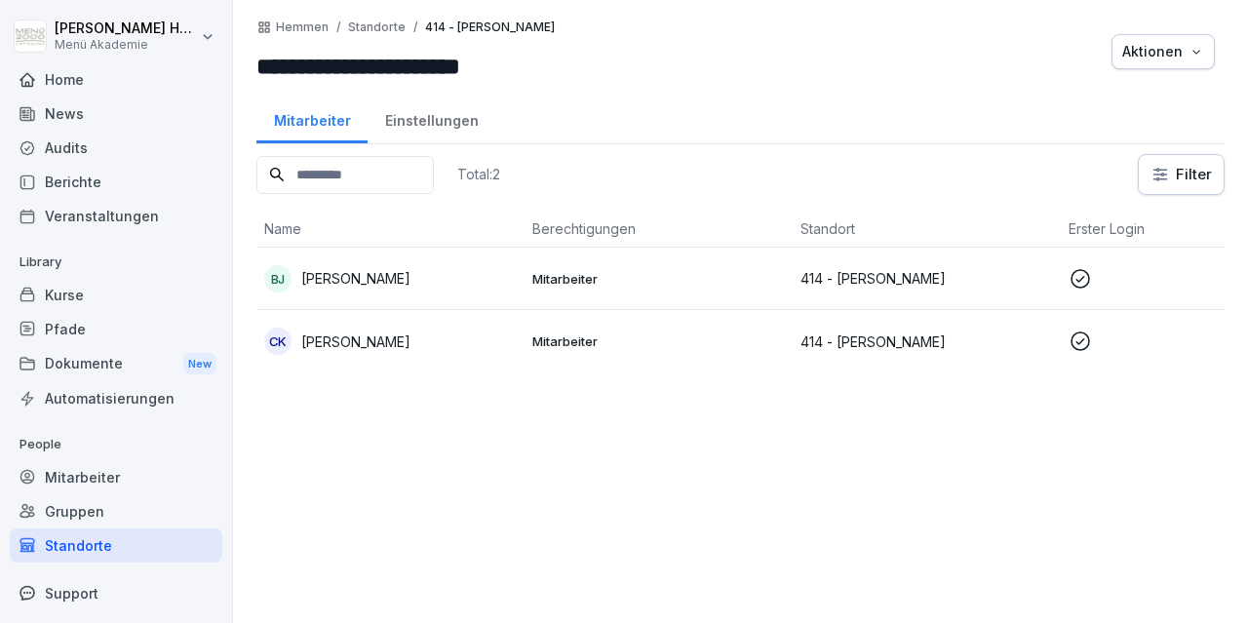
click at [371, 281] on p "Britta Janßen" at bounding box center [355, 278] width 109 height 20
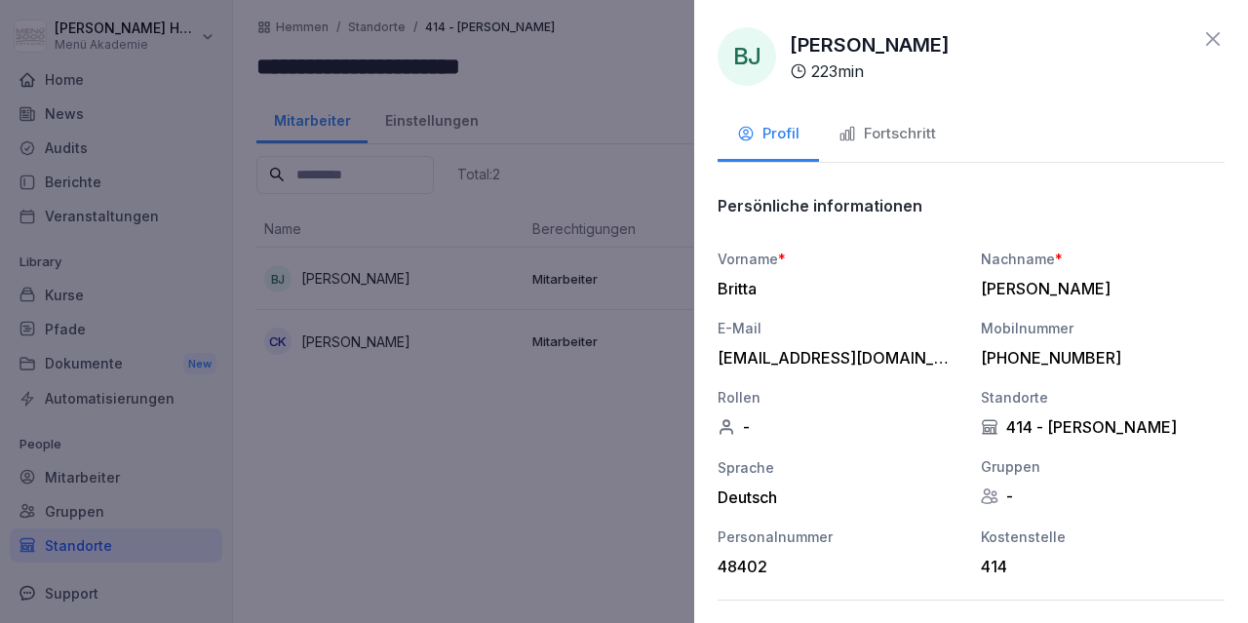
click at [1208, 42] on icon at bounding box center [1212, 38] width 23 height 23
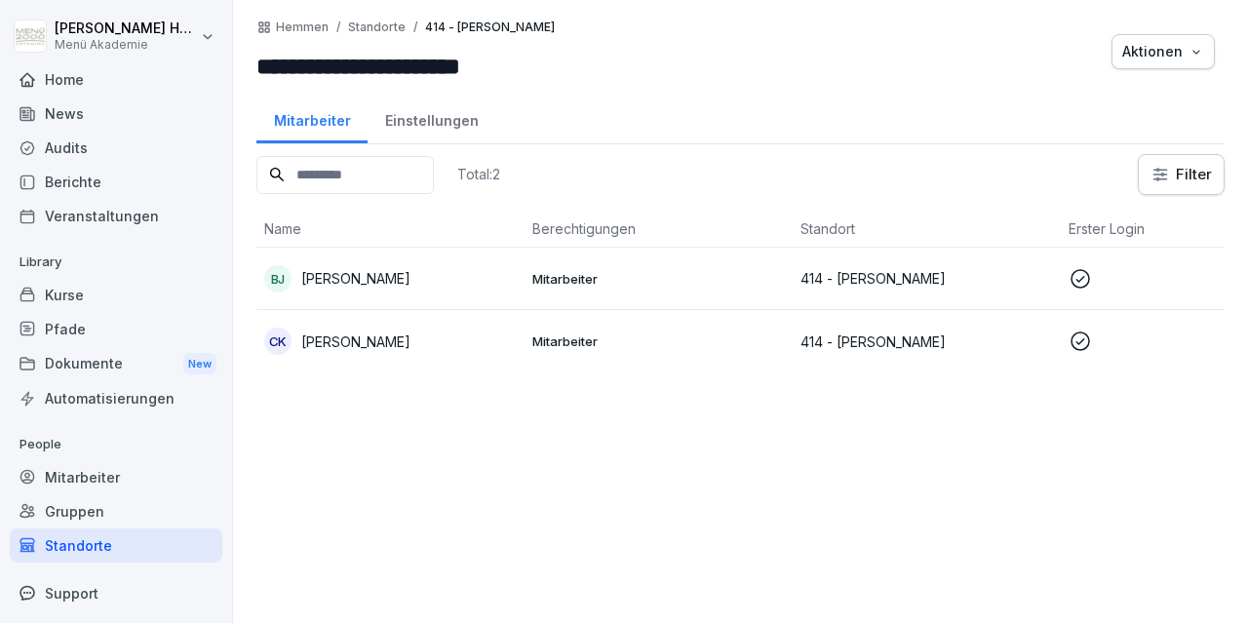
click at [371, 328] on div "CK Carlyn Köhler" at bounding box center [390, 341] width 253 height 27
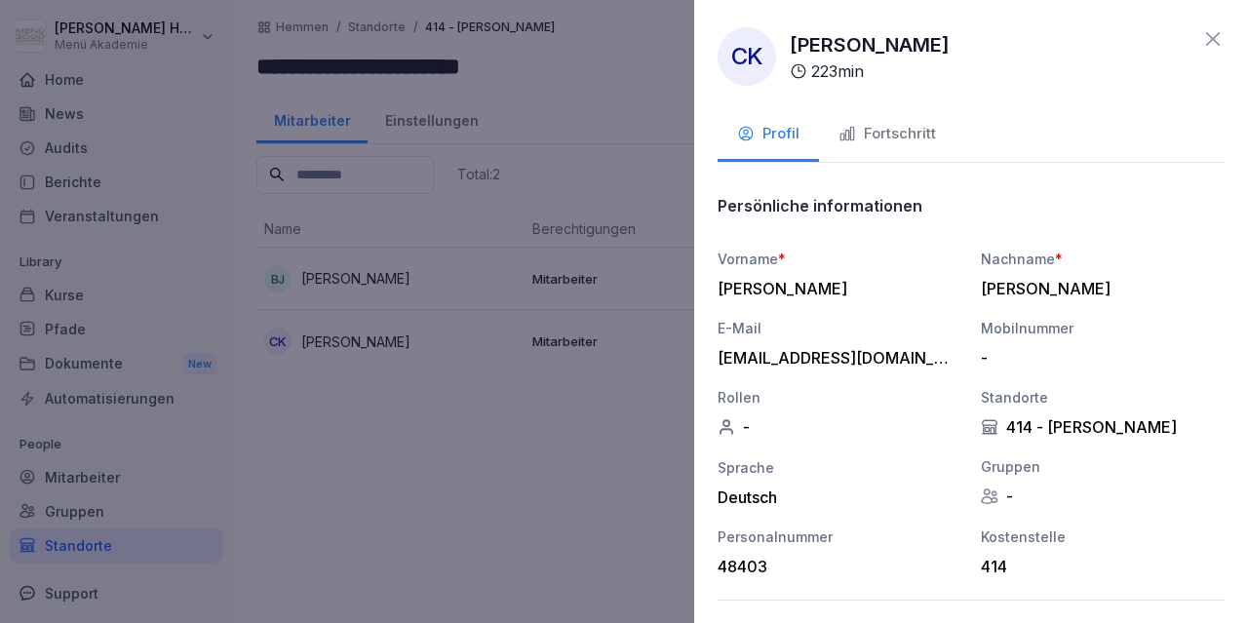
click at [1214, 38] on icon at bounding box center [1213, 39] width 14 height 14
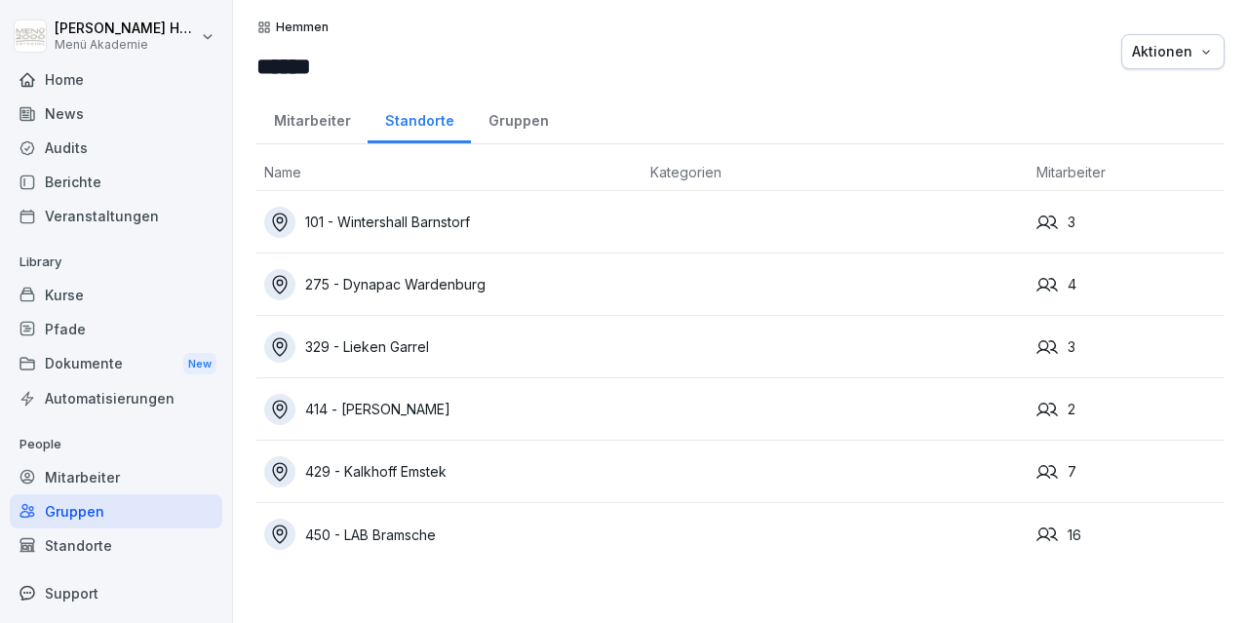
click at [384, 463] on div "429 - Kalkhoff Emstek" at bounding box center [449, 471] width 371 height 31
click at [379, 465] on div "429 - Kalkhoff Emstek" at bounding box center [449, 471] width 371 height 31
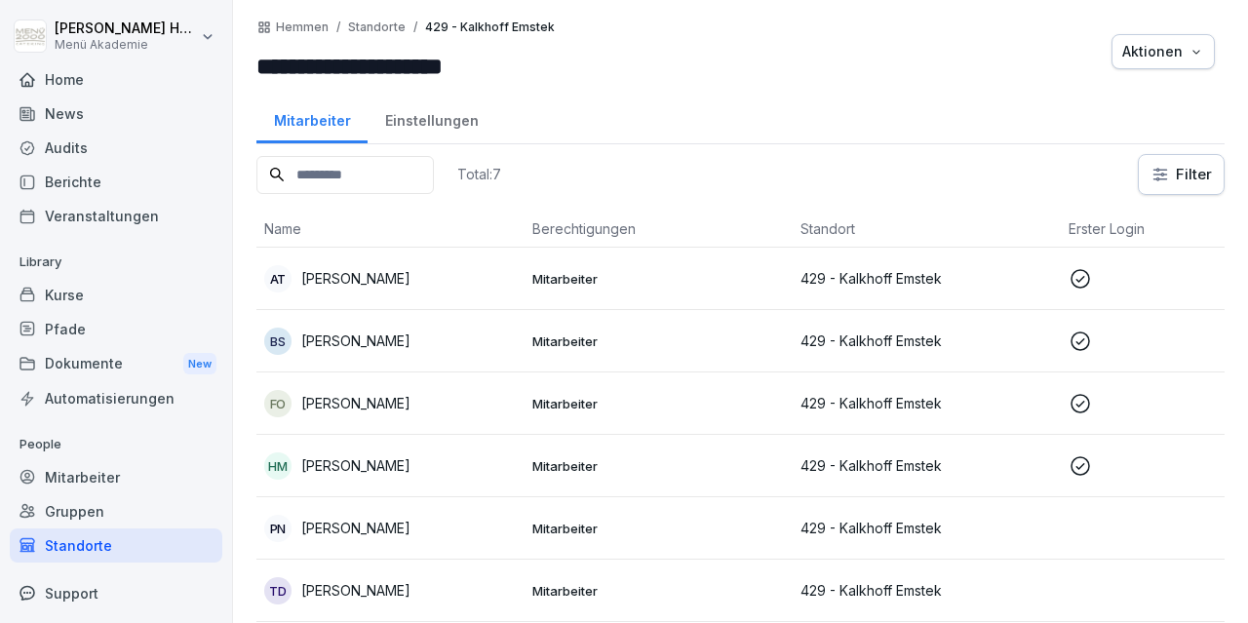
click at [356, 268] on p "[PERSON_NAME]" at bounding box center [355, 278] width 109 height 20
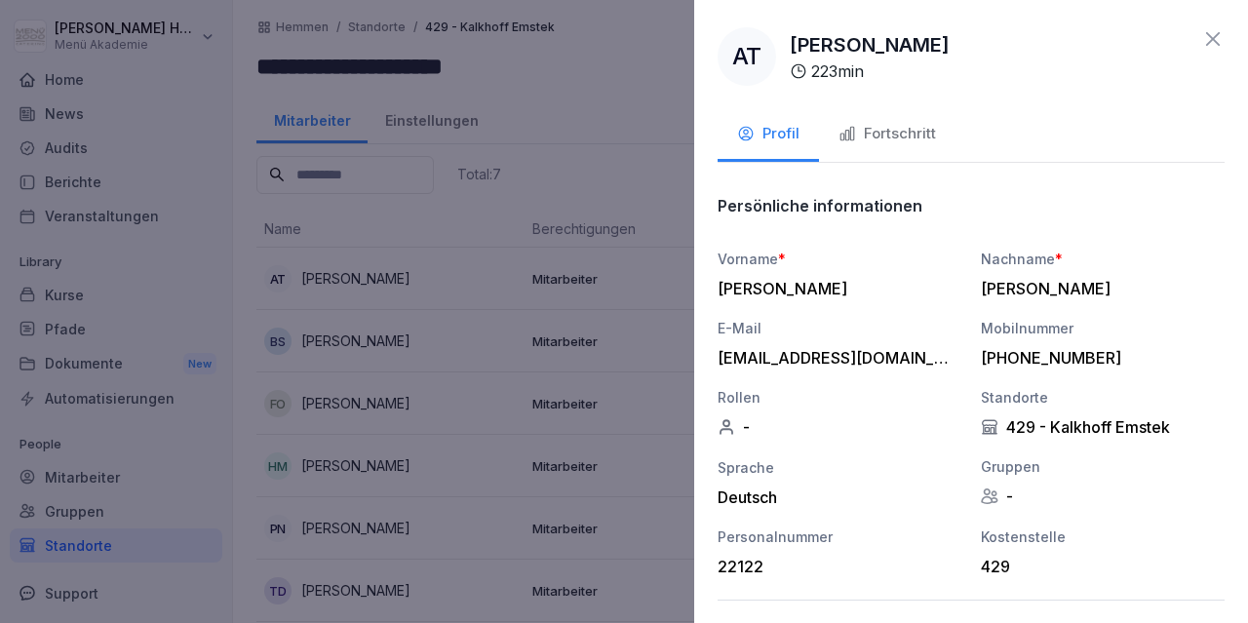
click at [1202, 25] on div "**********" at bounding box center [971, 311] width 554 height 623
click at [1205, 38] on icon at bounding box center [1212, 38] width 23 height 23
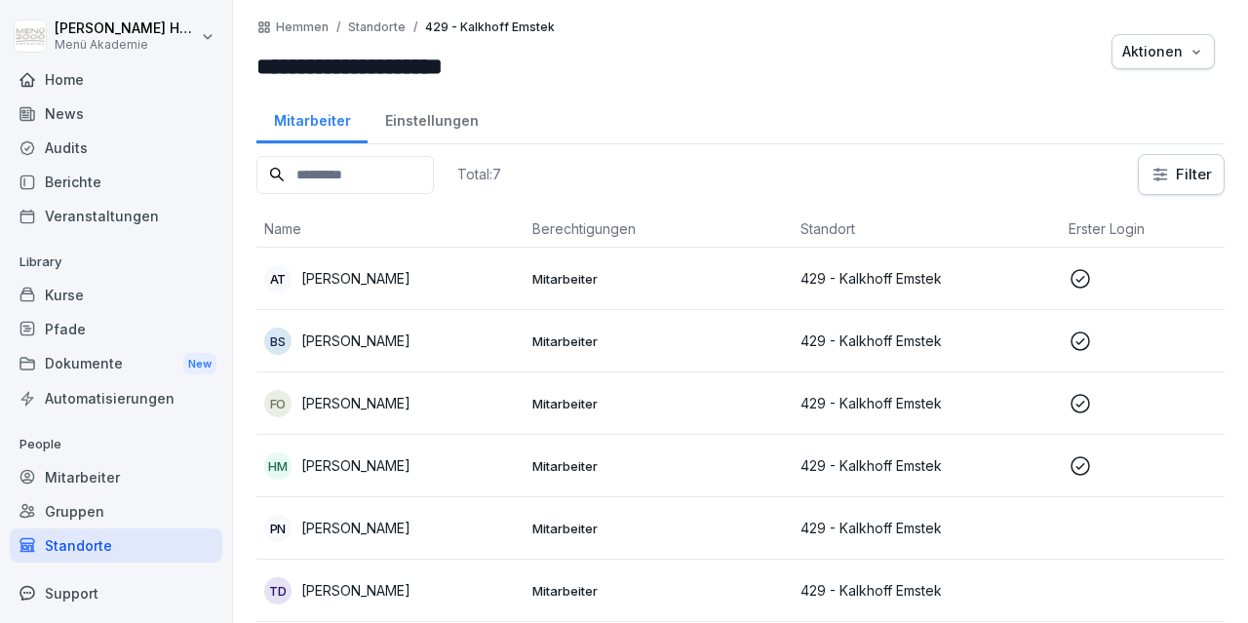
click at [340, 348] on p "[PERSON_NAME]" at bounding box center [355, 341] width 109 height 20
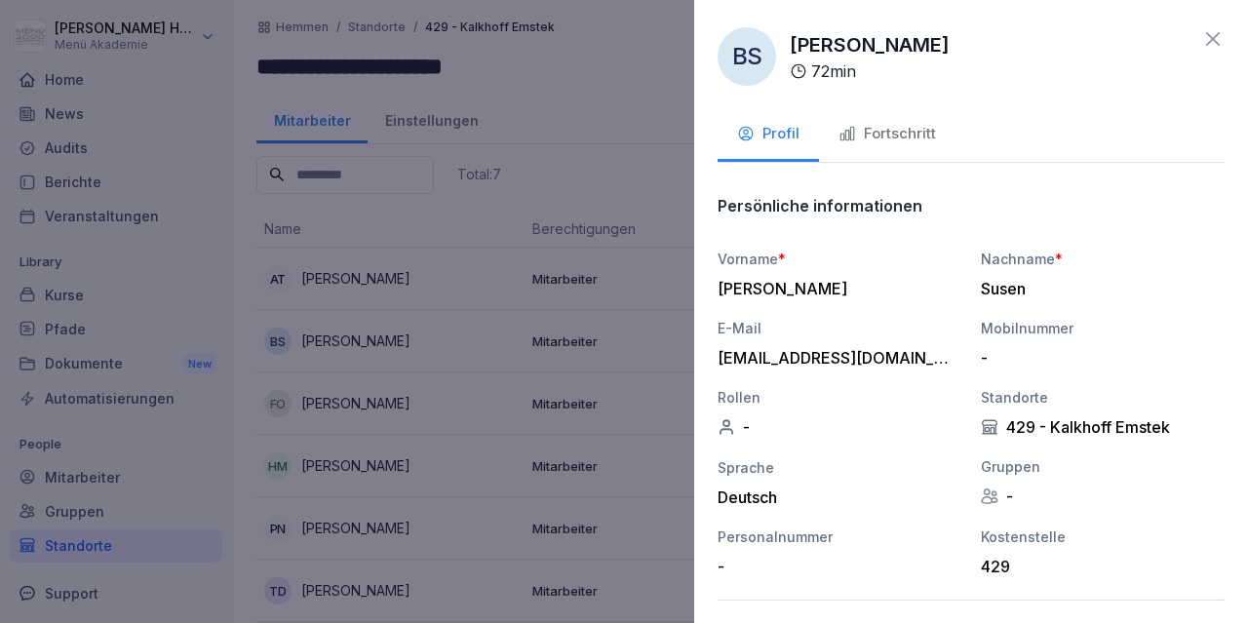
click at [1210, 32] on icon at bounding box center [1212, 38] width 23 height 23
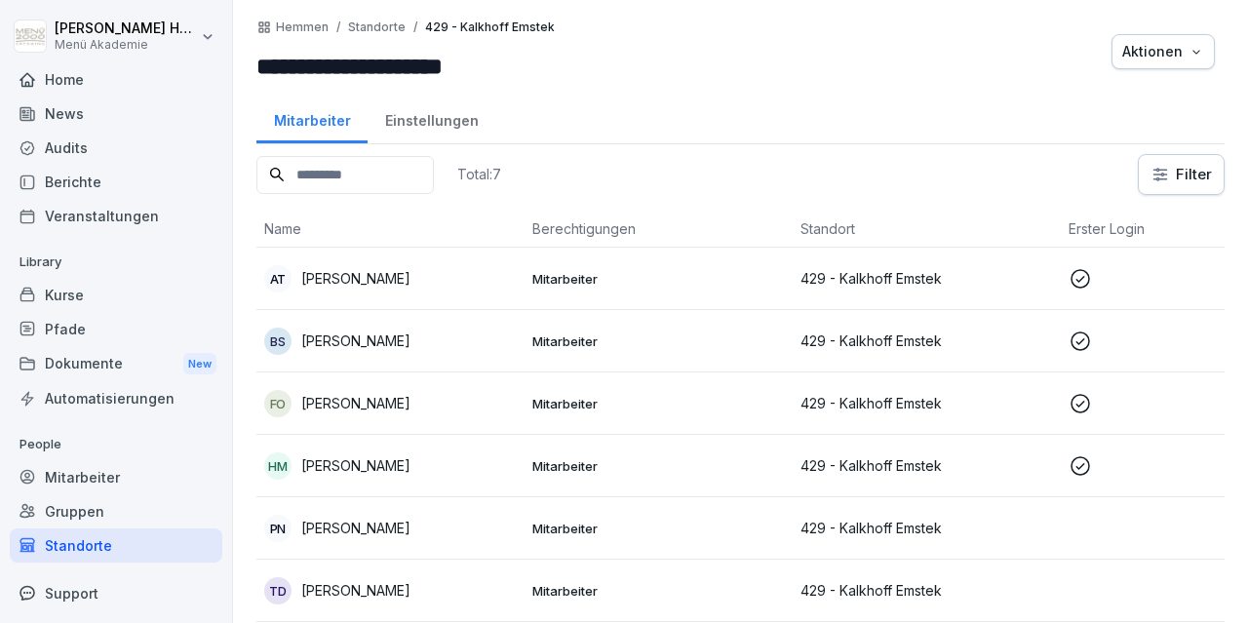
click at [350, 410] on p "[PERSON_NAME]" at bounding box center [355, 403] width 109 height 20
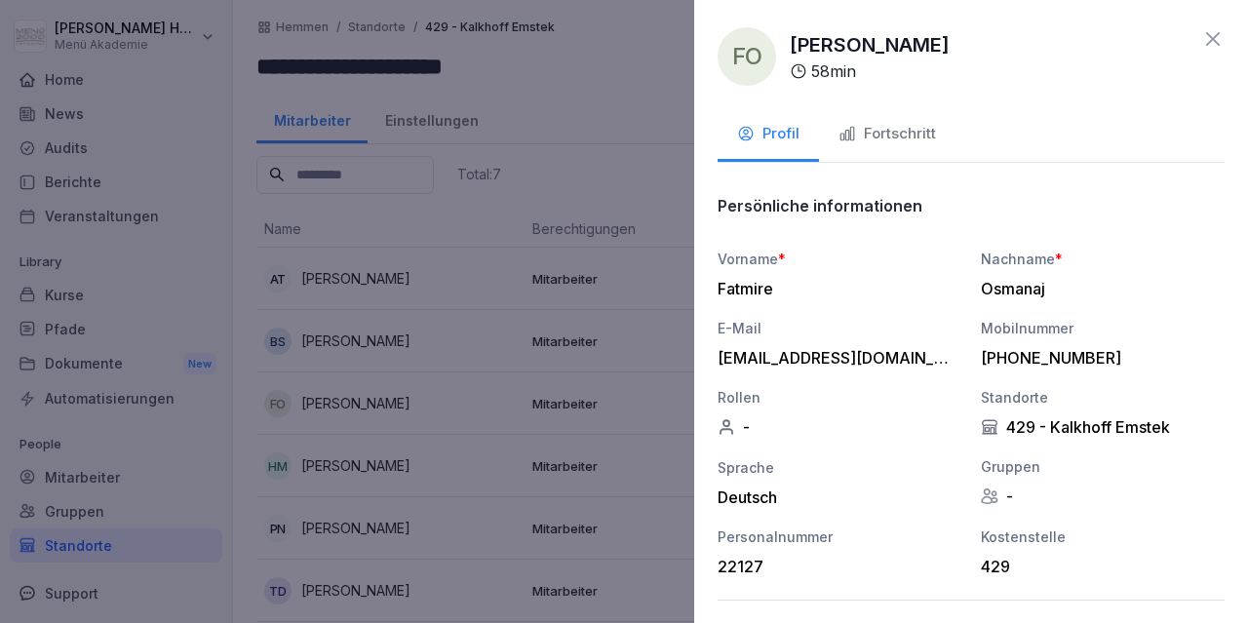
click at [1213, 42] on icon at bounding box center [1212, 38] width 23 height 23
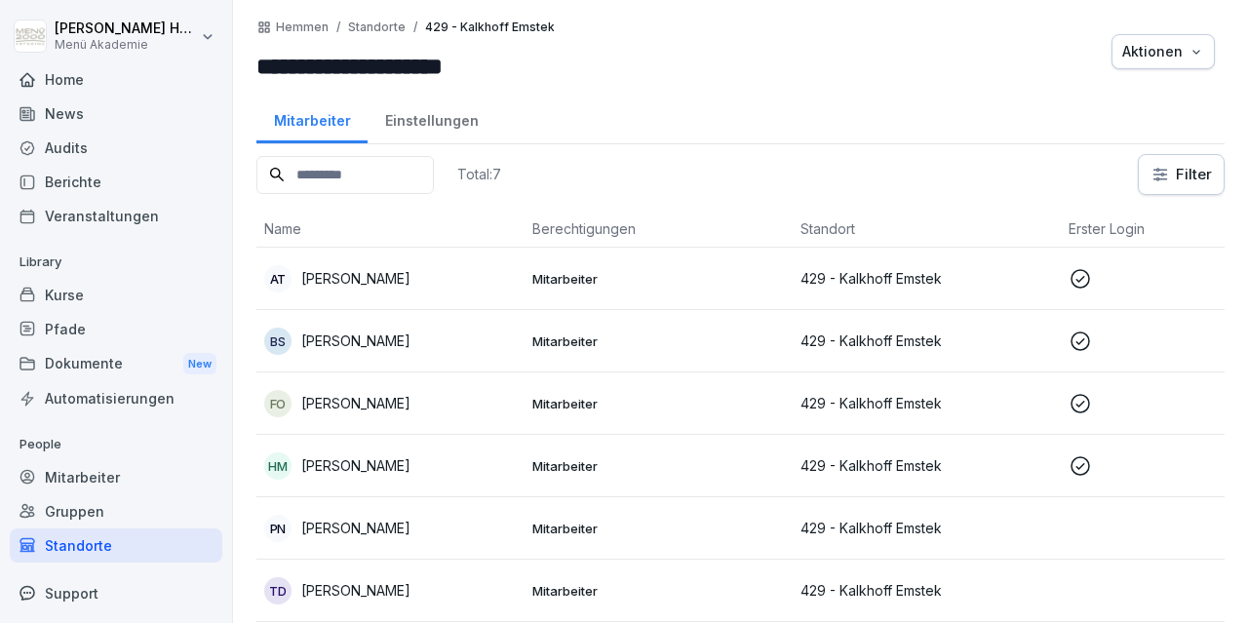
click at [334, 465] on p "[PERSON_NAME]" at bounding box center [355, 465] width 109 height 20
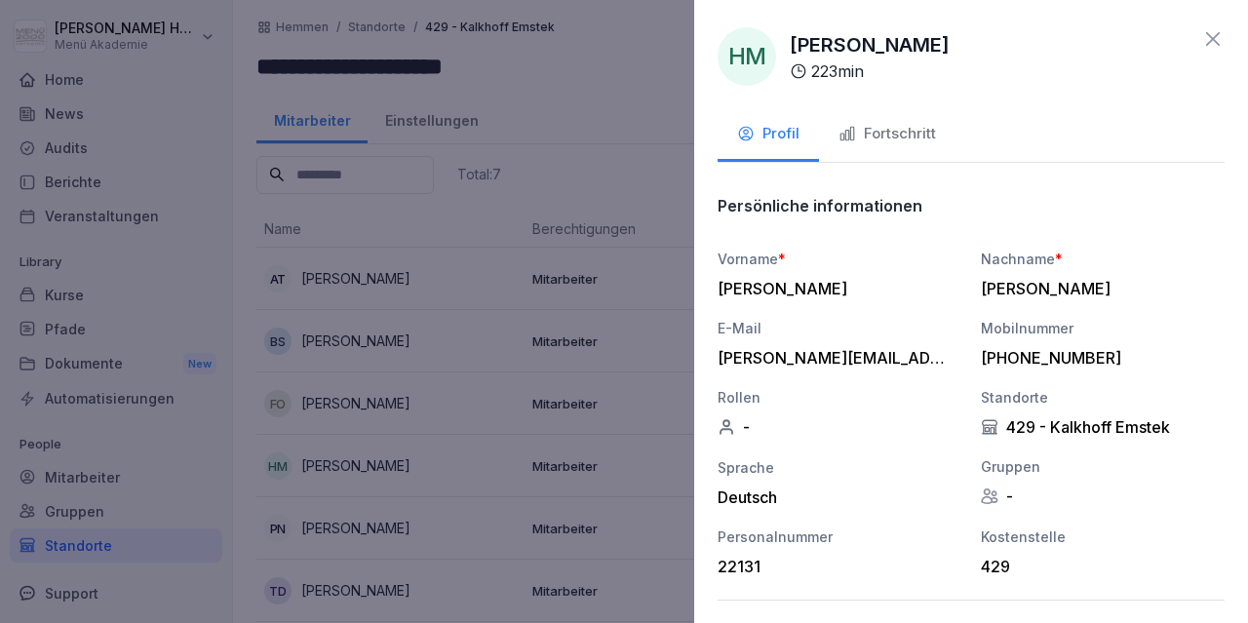
click at [1213, 36] on icon at bounding box center [1212, 38] width 23 height 23
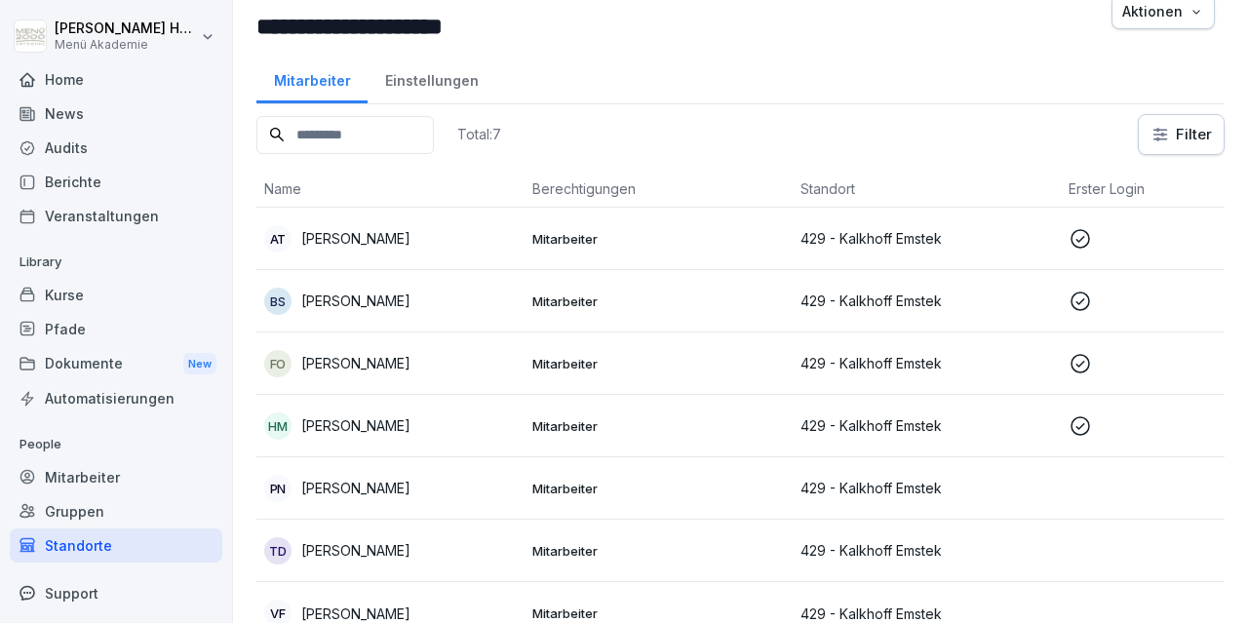
scroll to position [59, 0]
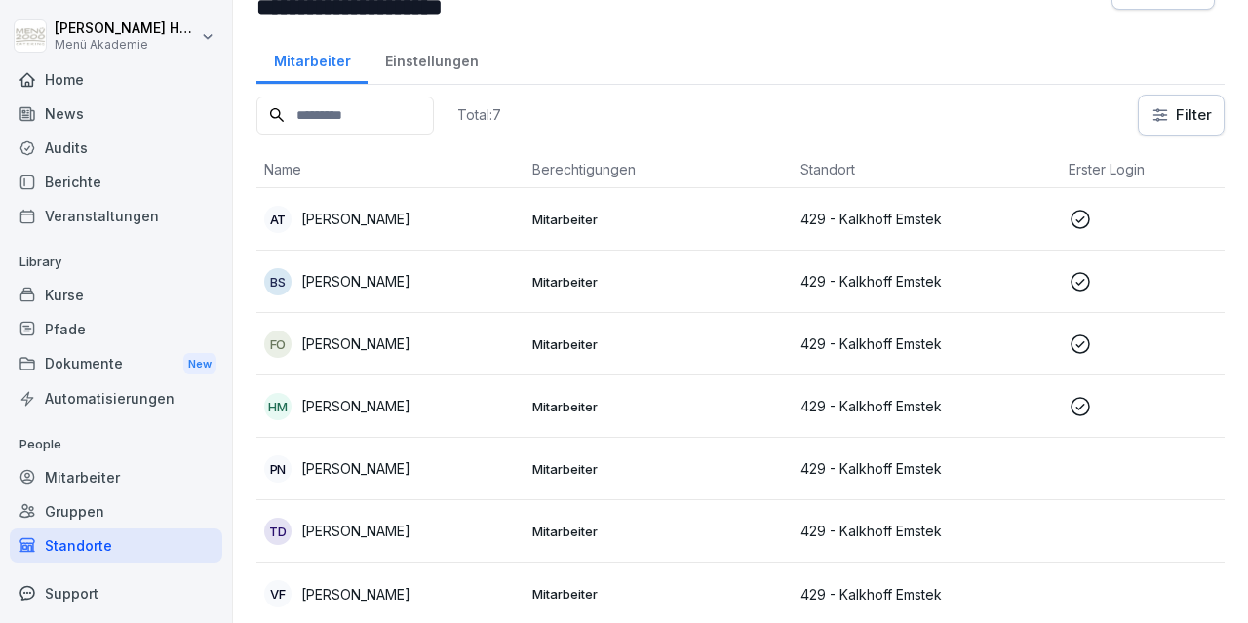
click at [365, 529] on p "[PERSON_NAME]" at bounding box center [355, 531] width 109 height 20
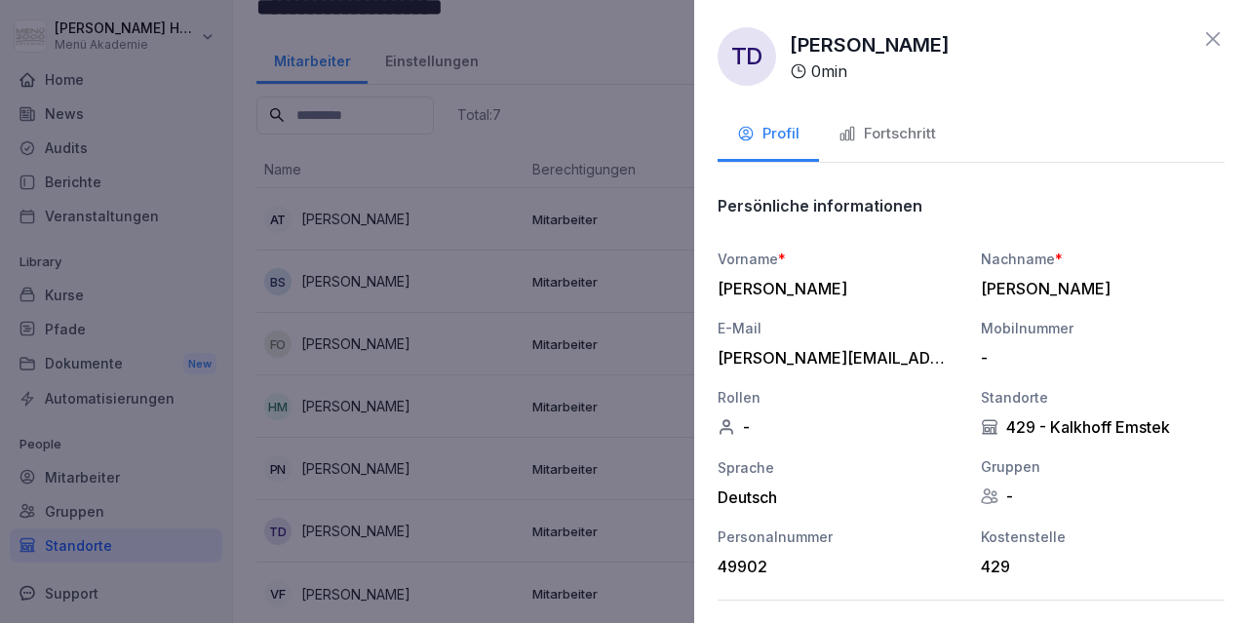
click at [1204, 30] on icon at bounding box center [1212, 38] width 23 height 23
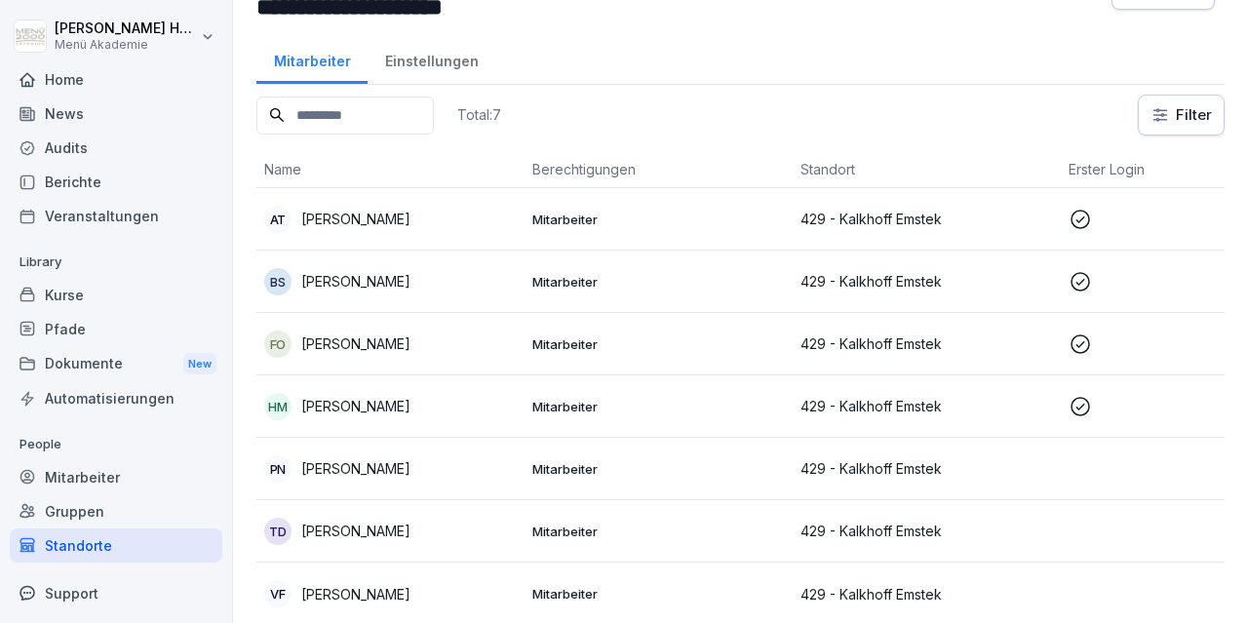
click at [348, 587] on p "[PERSON_NAME]" at bounding box center [355, 594] width 109 height 20
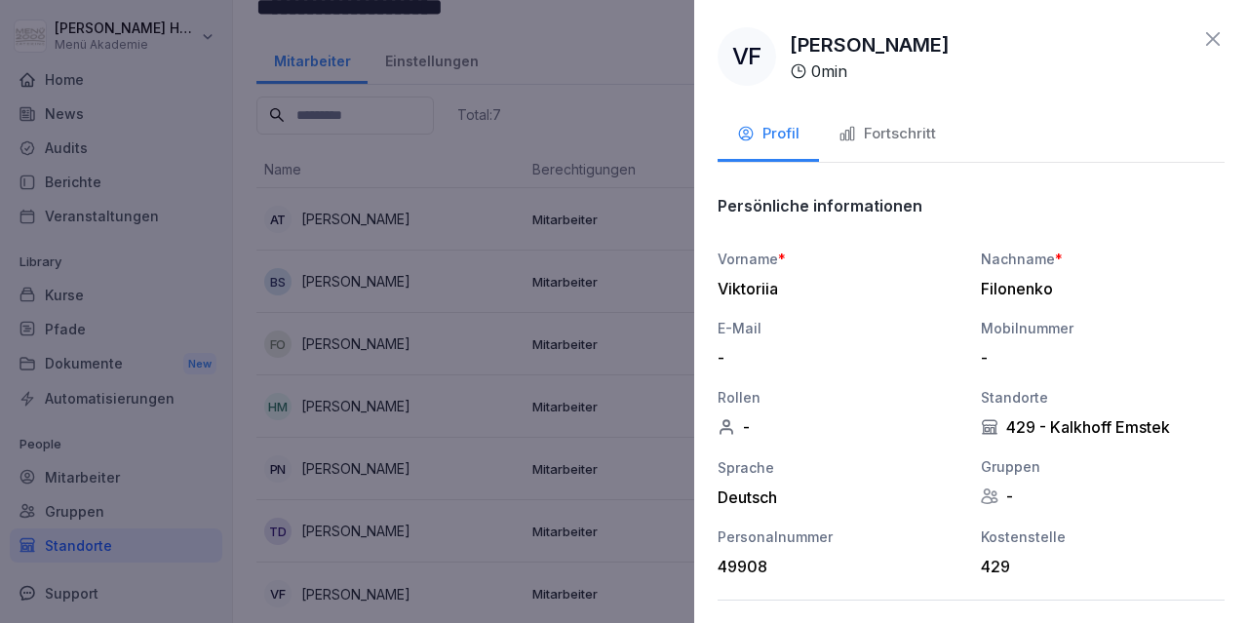
click at [1216, 43] on icon at bounding box center [1213, 39] width 14 height 14
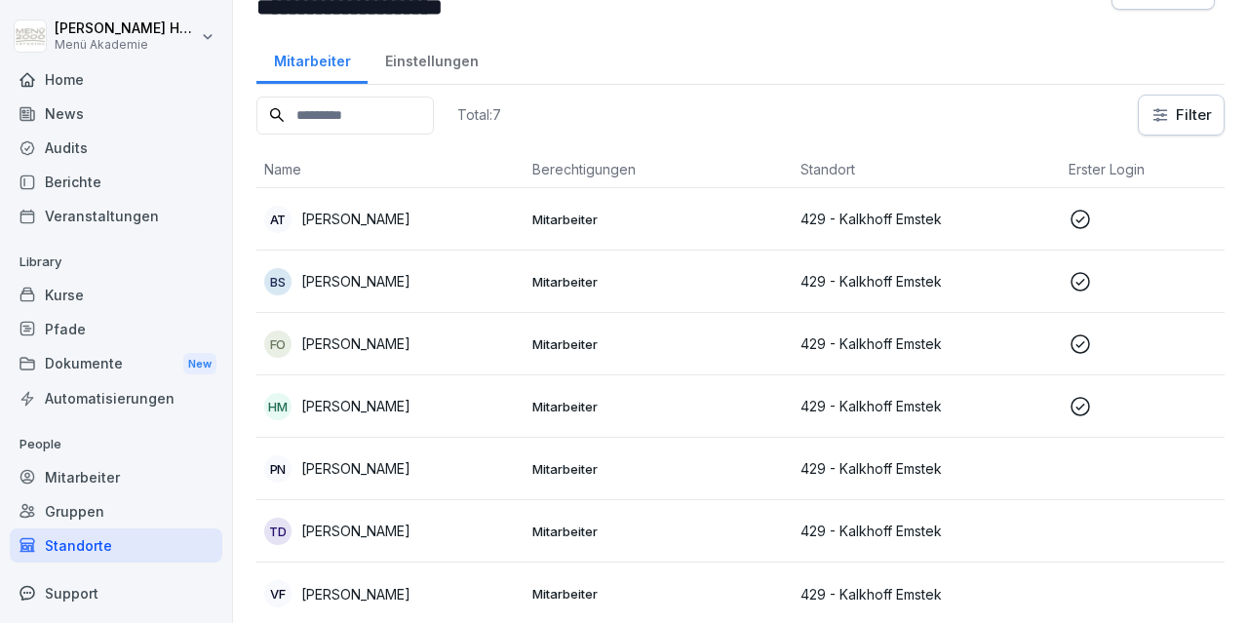
click at [69, 83] on div "Home" at bounding box center [116, 79] width 213 height 34
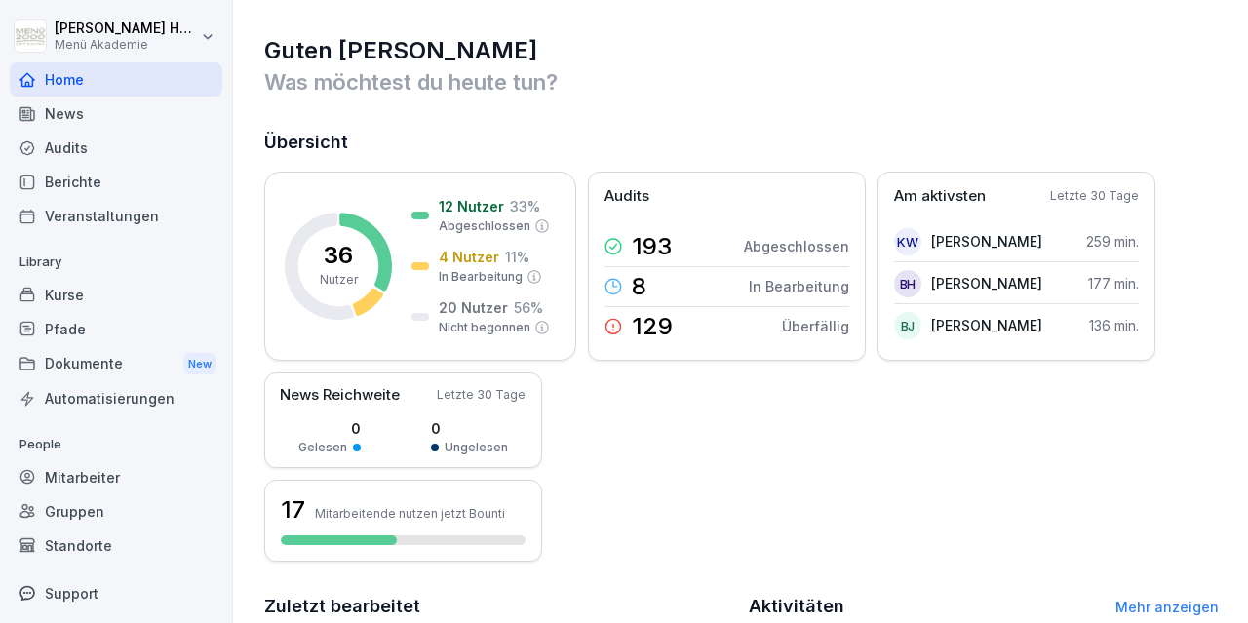
click at [65, 545] on div "Standorte" at bounding box center [116, 545] width 213 height 34
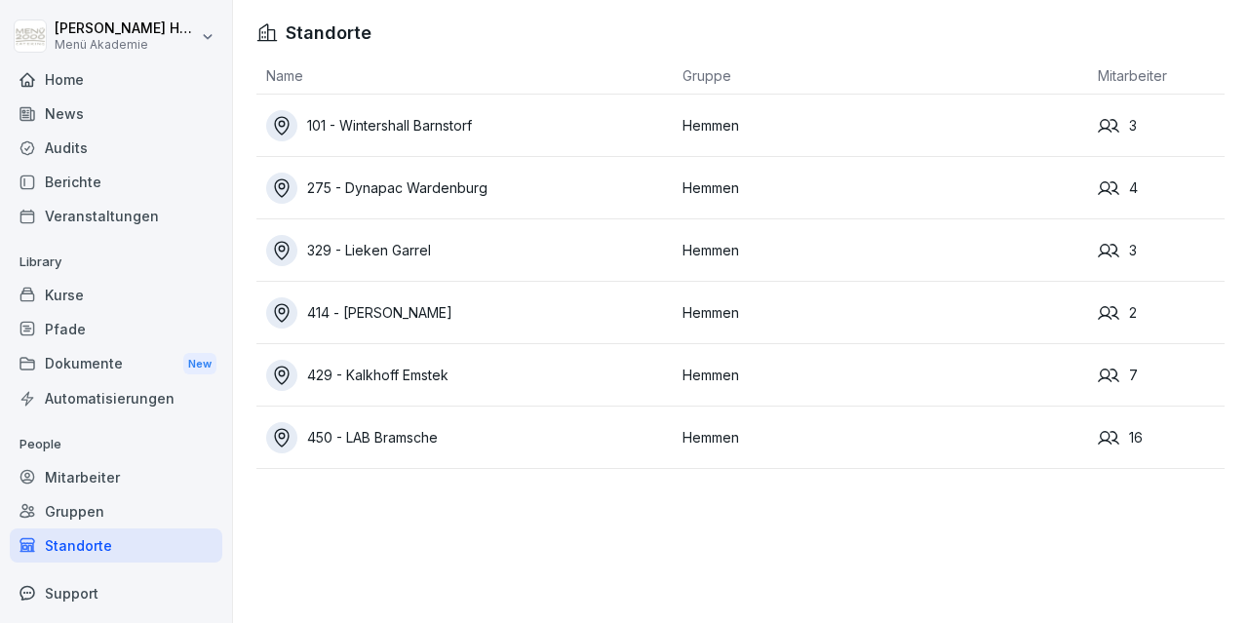
click at [423, 418] on td "450 - LAB Bramsche" at bounding box center [464, 438] width 416 height 62
click at [430, 435] on div "450 - LAB Bramsche" at bounding box center [469, 437] width 407 height 31
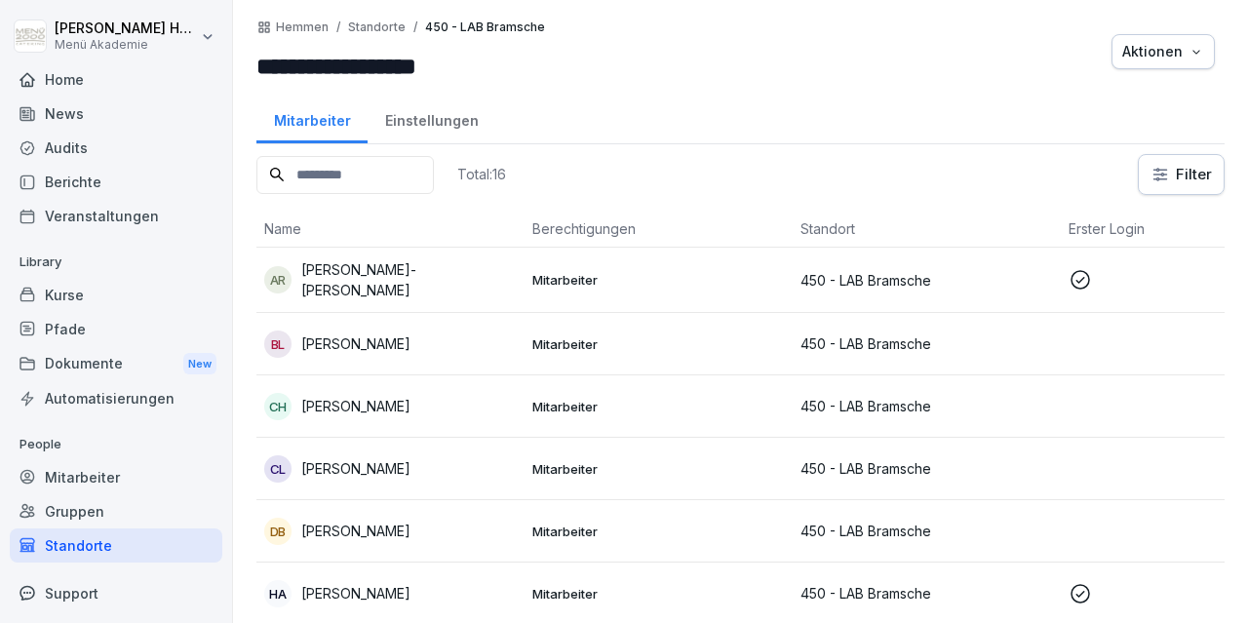
click at [79, 78] on div "Home" at bounding box center [116, 79] width 213 height 34
